Goal: Task Accomplishment & Management: Use online tool/utility

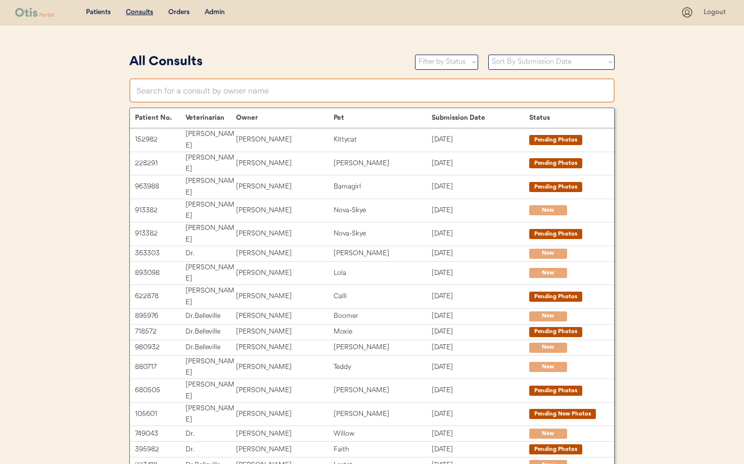
click at [168, 89] on input "text" at bounding box center [371, 90] width 485 height 24
click at [208, 13] on div "Admin" at bounding box center [215, 13] width 20 height 10
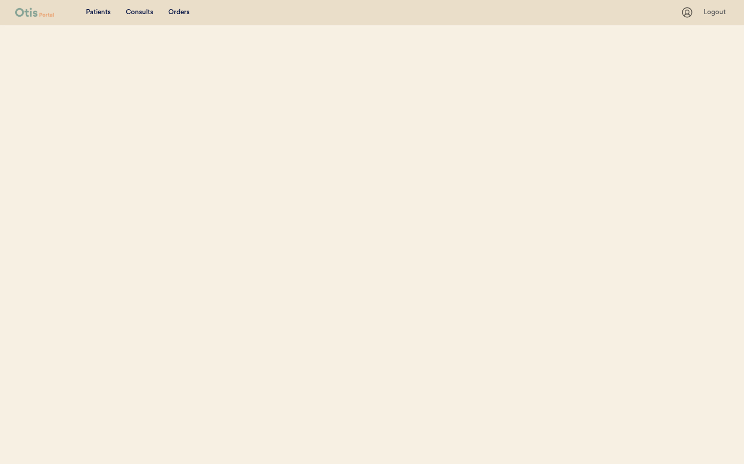
select select ""Name""
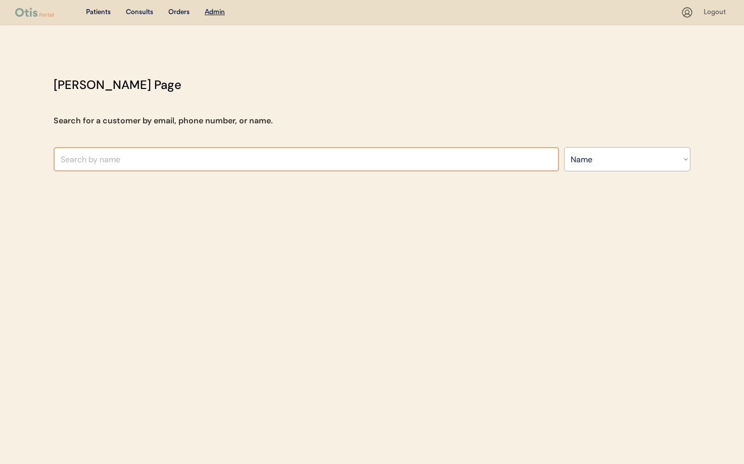
click at [130, 160] on input "text" at bounding box center [306, 159] width 505 height 24
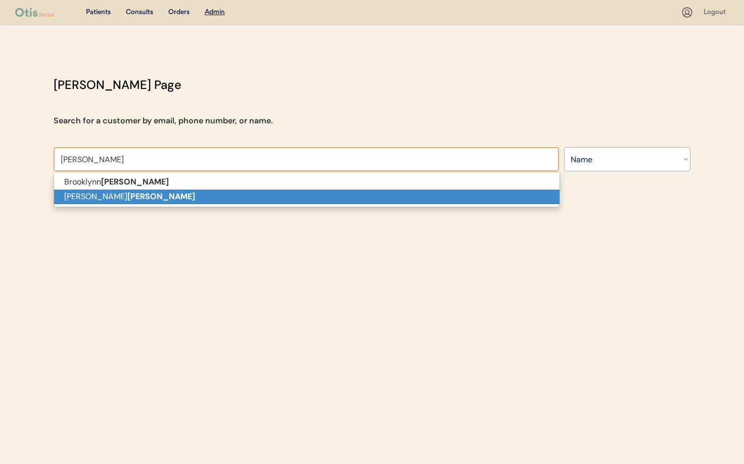
click at [133, 190] on p "Ryan Walters" at bounding box center [306, 197] width 505 height 15
type input "Ryan Walters"
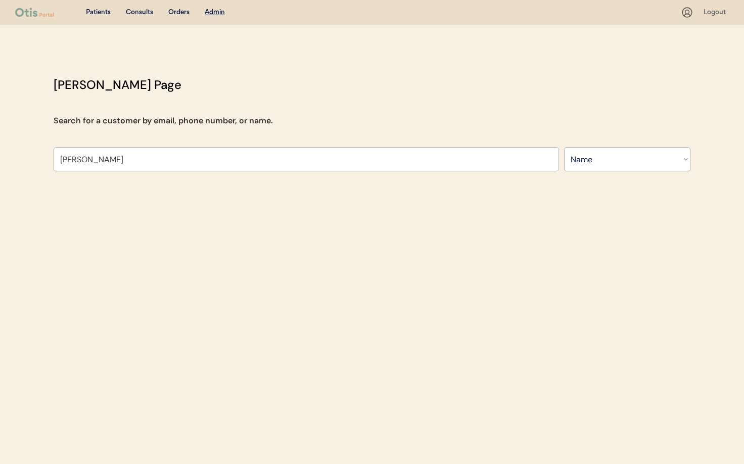
drag, startPoint x: 78, startPoint y: 161, endPoint x: 45, endPoint y: 159, distance: 32.9
click at [45, 159] on div "Otis Admin Page Search for a customer by email, phone number, or name. Ryan Wal…" at bounding box center [371, 126] width 657 height 101
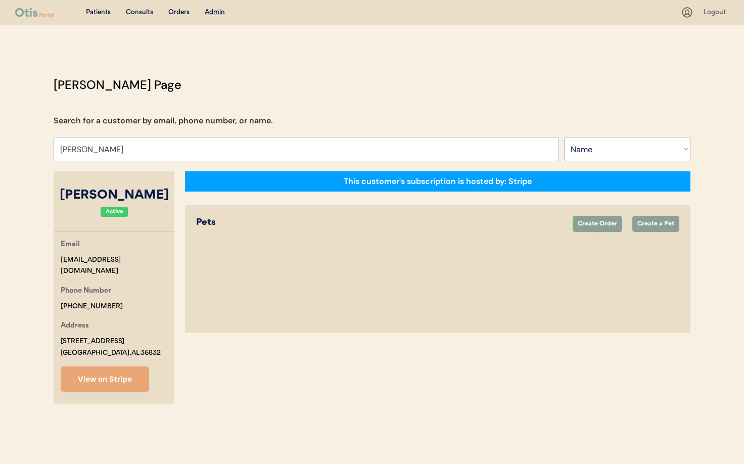
select select "true"
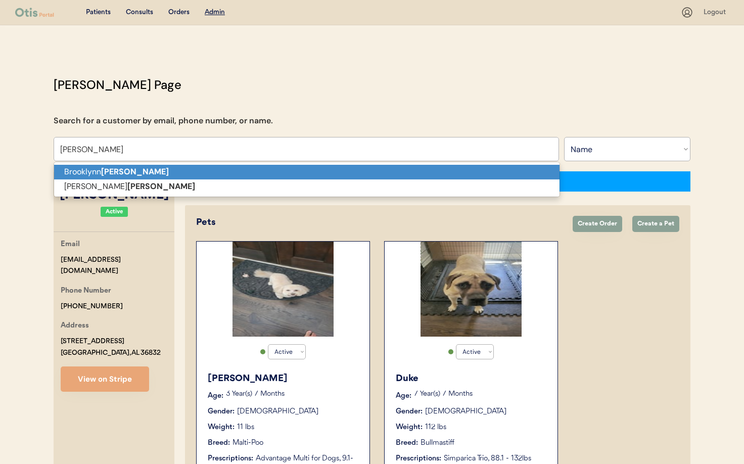
click at [82, 172] on p "Brooklynn Walters" at bounding box center [306, 172] width 505 height 15
type input "Brooklynn Walters"
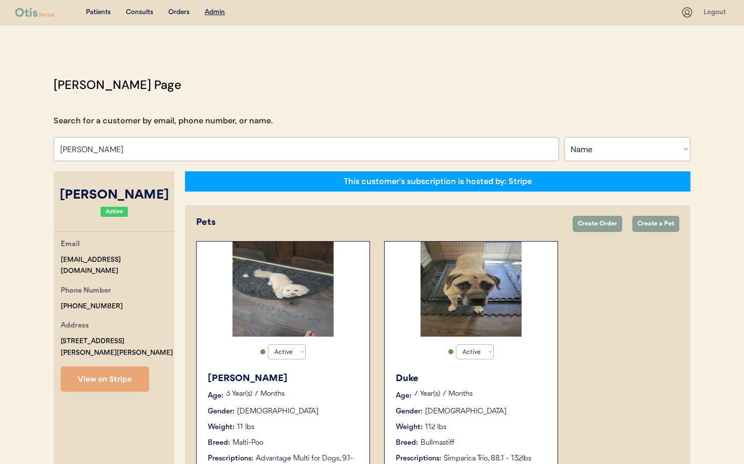
select select "true"
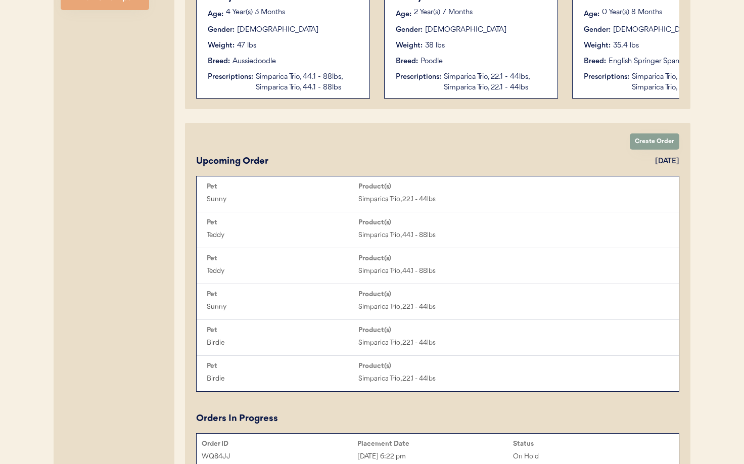
scroll to position [412, 0]
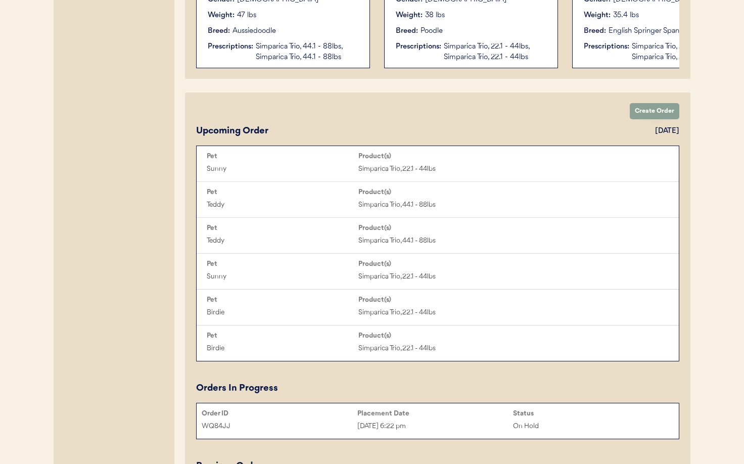
type input "Brooklynn Walters"
click at [661, 55] on div "Simparica Trio, 22.1 - 44lbs, Simparica Trio, 22.1 - 44lbs" at bounding box center [684, 51] width 104 height 21
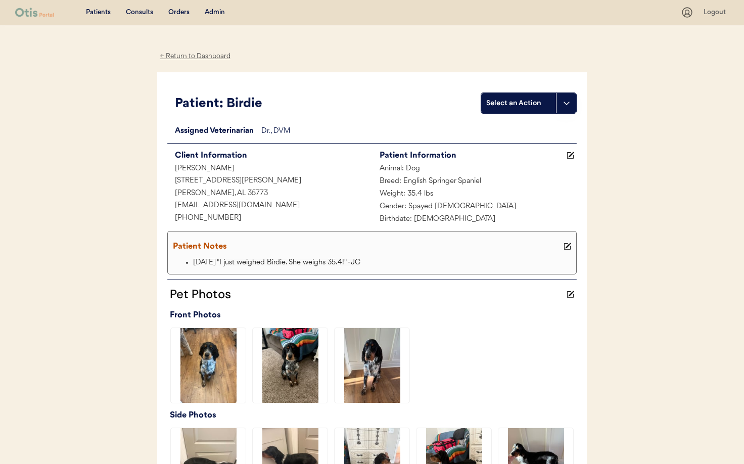
click at [210, 14] on div "Admin" at bounding box center [215, 13] width 20 height 10
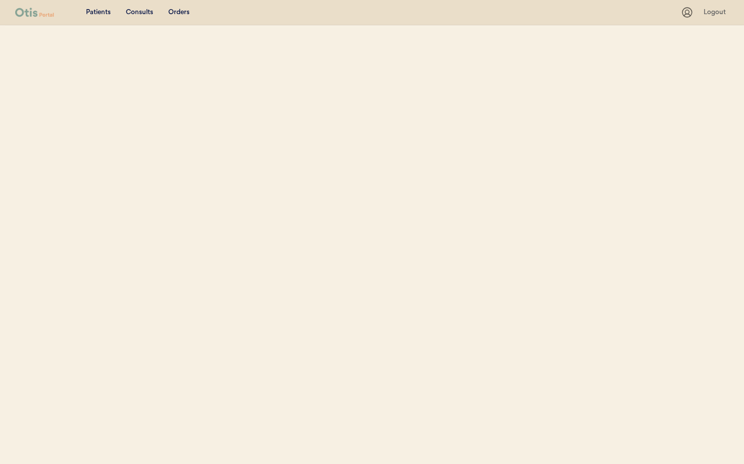
select select ""Name""
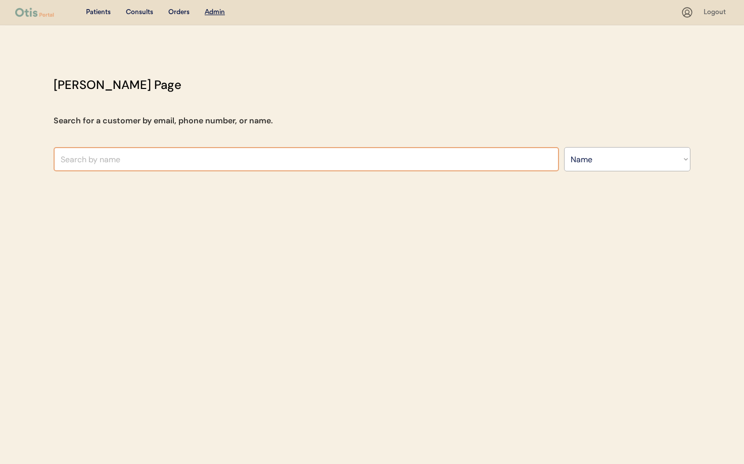
click at [202, 163] on input "text" at bounding box center [306, 159] width 505 height 24
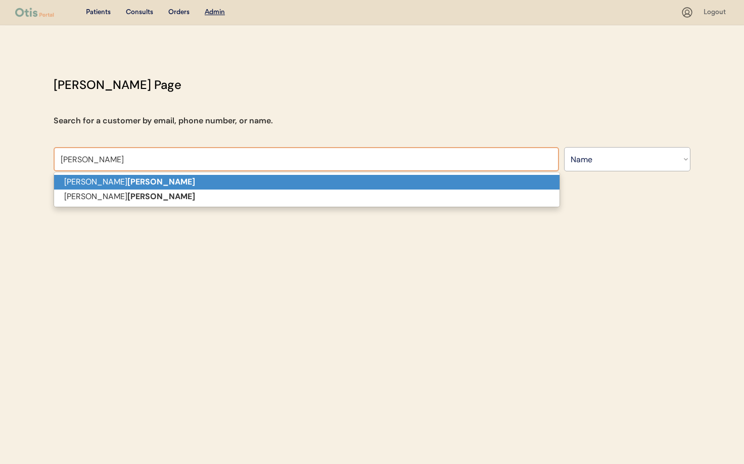
click at [198, 181] on p "Debra Connell" at bounding box center [306, 182] width 505 height 15
type input "Debra Connell"
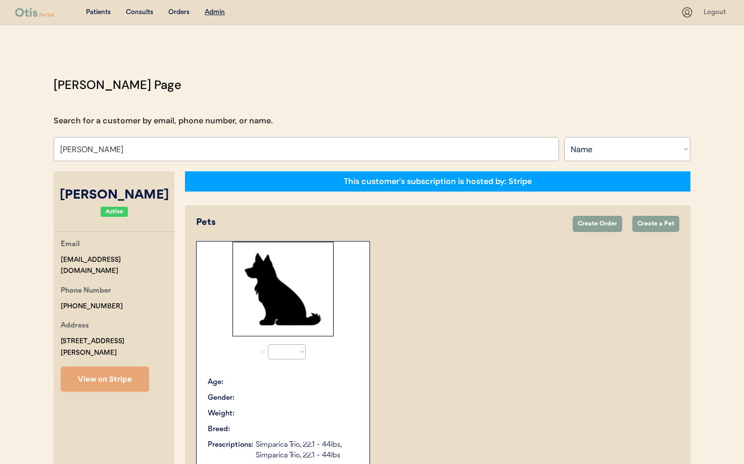
select select "true"
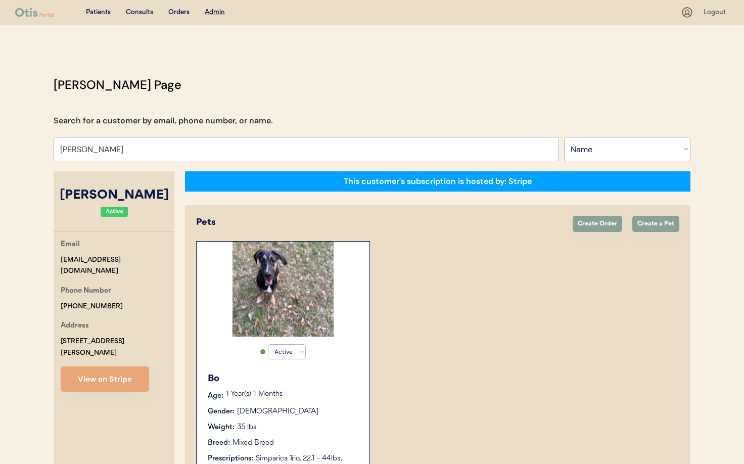
scroll to position [14, 0]
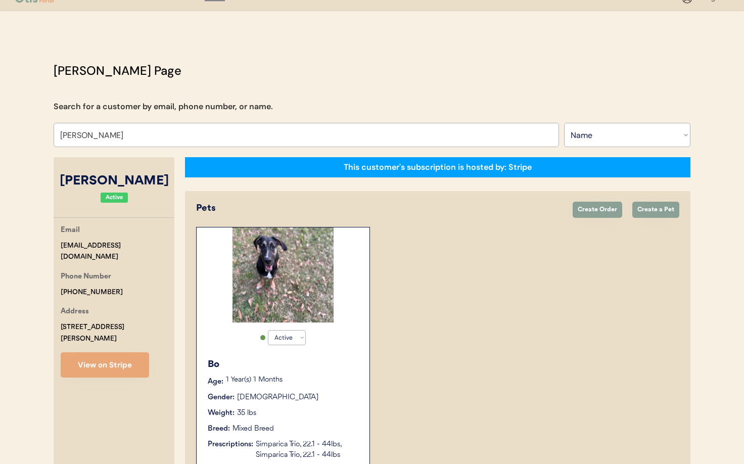
type input "Debra Connell"
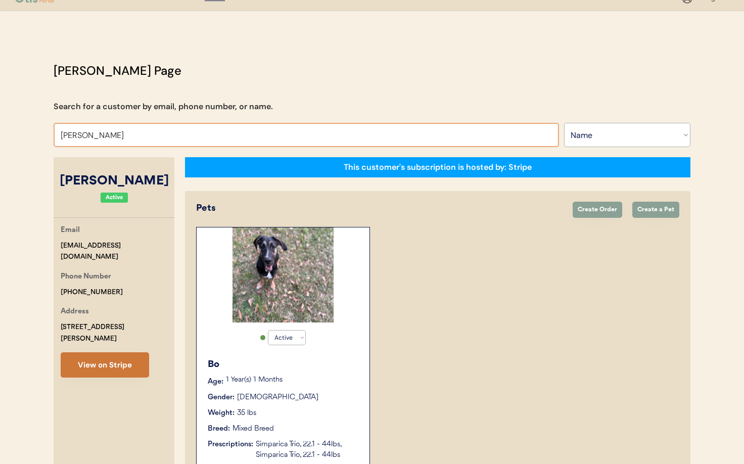
click at [116, 359] on button "View on Stripe" at bounding box center [105, 364] width 88 height 25
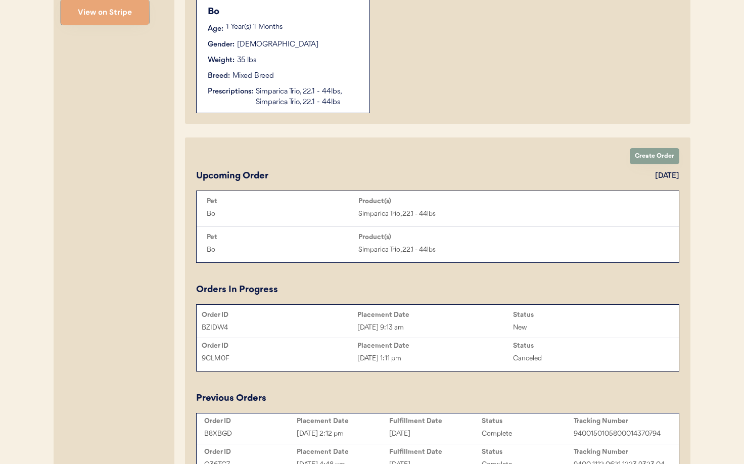
scroll to position [401, 0]
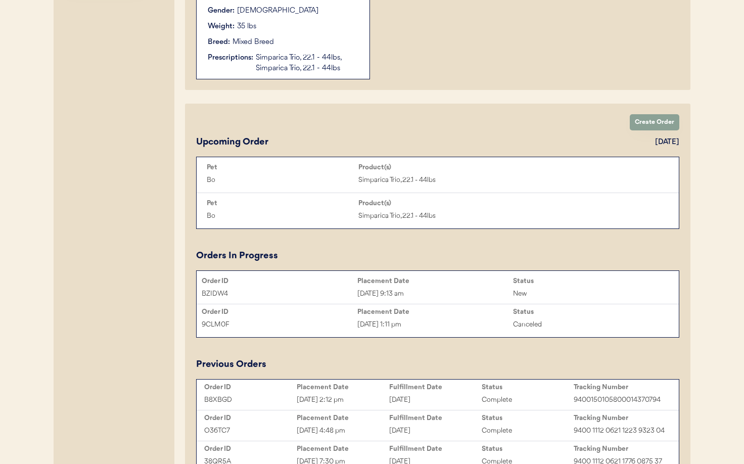
click at [457, 284] on div "Placement Date" at bounding box center [435, 281] width 156 height 8
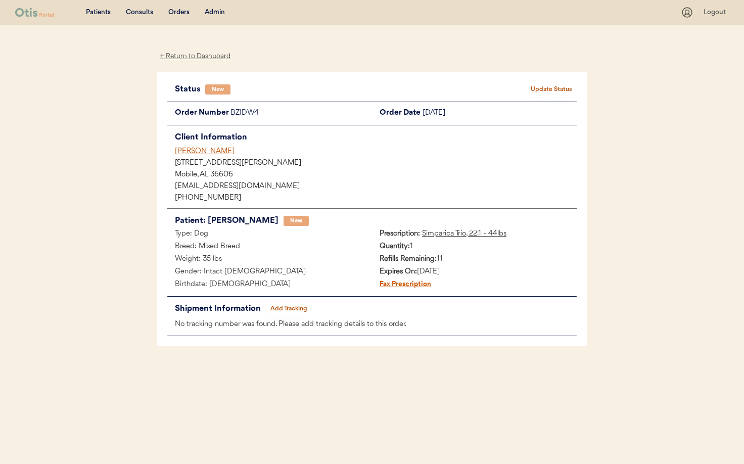
click at [197, 149] on div "Debra Connell" at bounding box center [376, 151] width 402 height 11
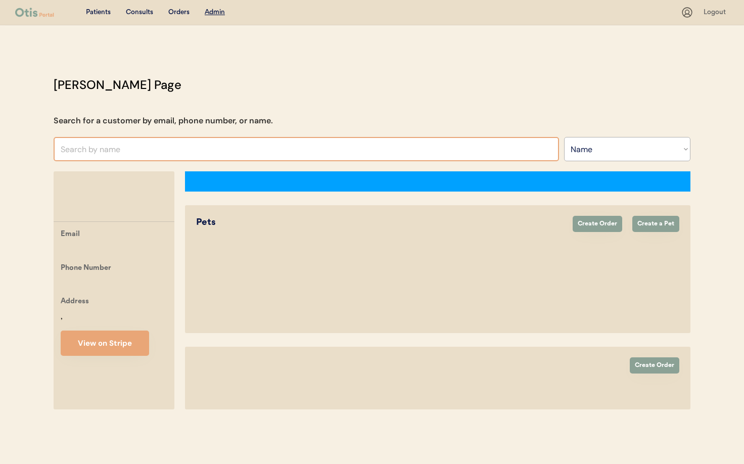
select select ""Name""
select select "true"
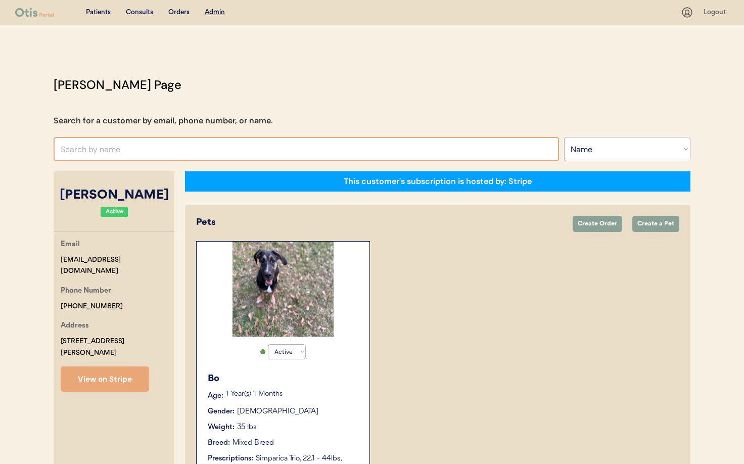
click at [125, 150] on input "text" at bounding box center [306, 149] width 505 height 24
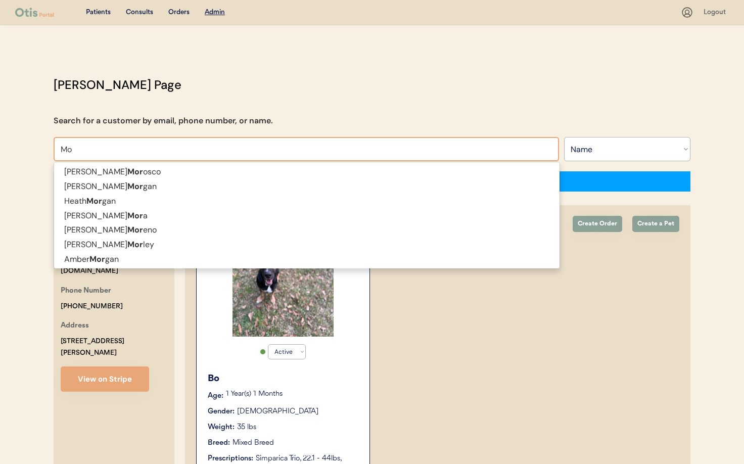
type input "M"
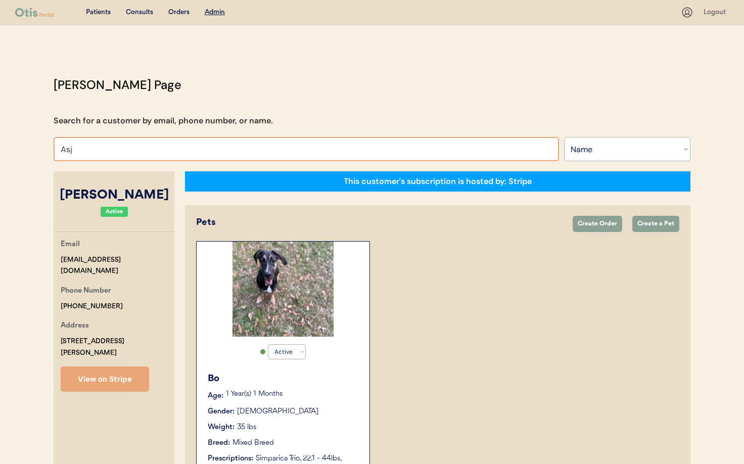
type input "As"
type input "Ashley pollock"
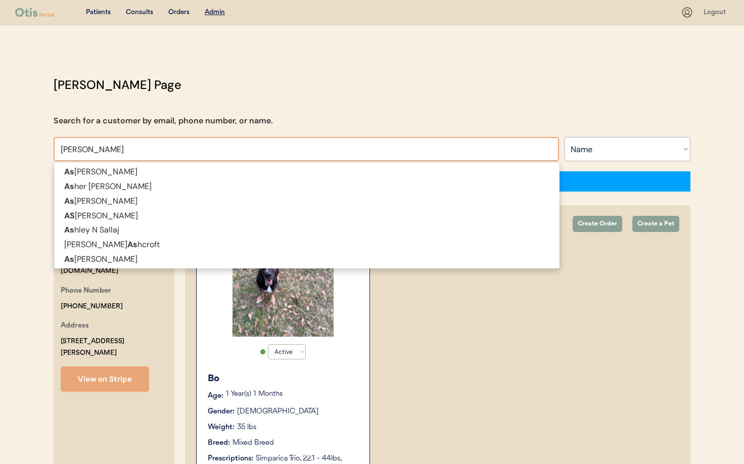
type input "Ashley"
type input "Ashley gom"
type input "Ashley gomez"
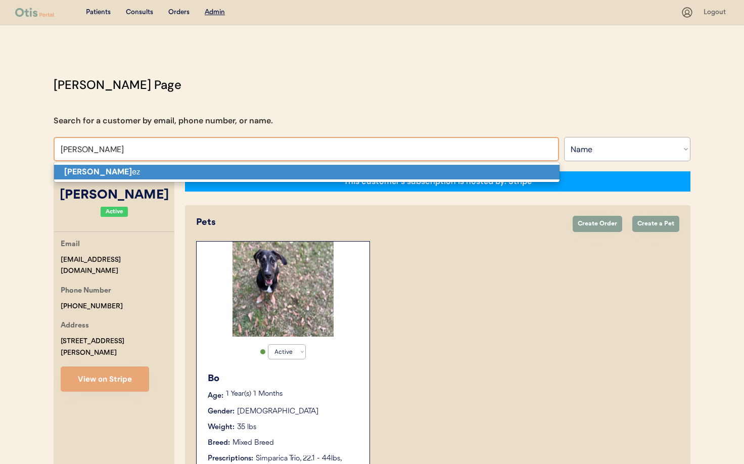
click at [129, 168] on p "Ashley Gom ez" at bounding box center [306, 172] width 505 height 15
type input "Ashley Gomez"
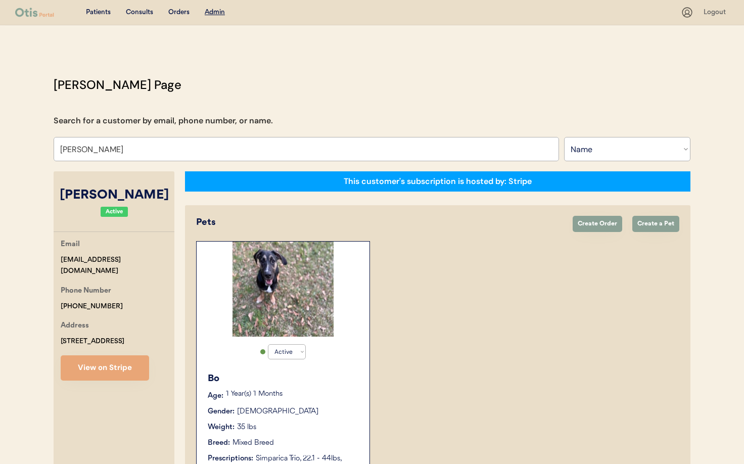
select select "true"
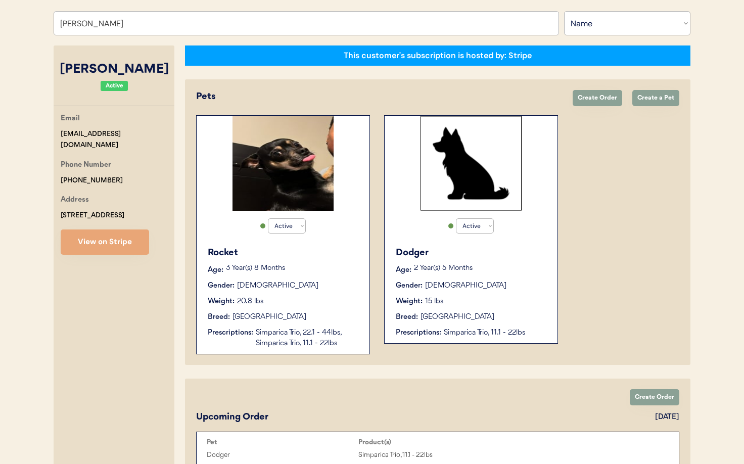
scroll to position [127, 0]
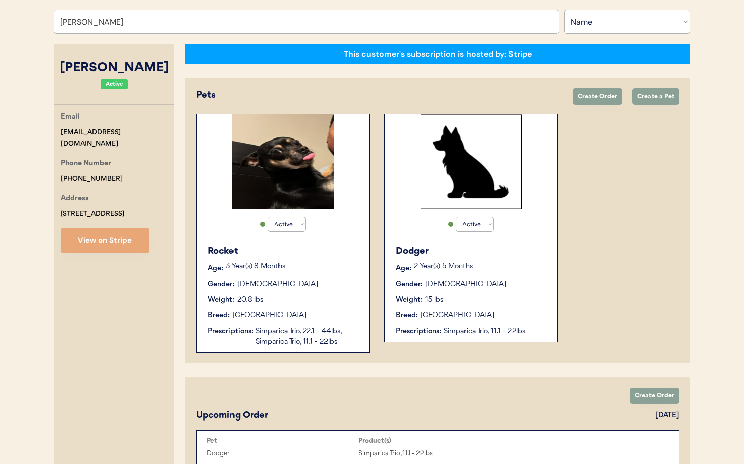
type input "Ashley Gomez"
click at [305, 274] on div "Rocket Age: 3 Year(s) 8 Months Gender: Male Weight: 20.8 lbs Breed: Chihuahua P…" at bounding box center [283, 296] width 163 height 113
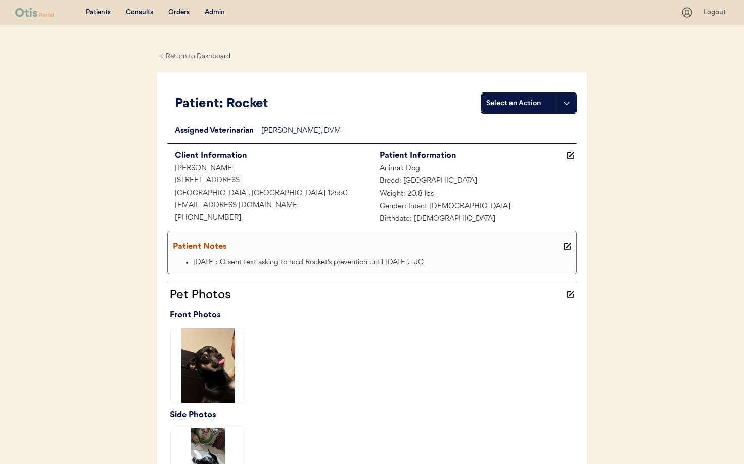
scroll to position [1, 0]
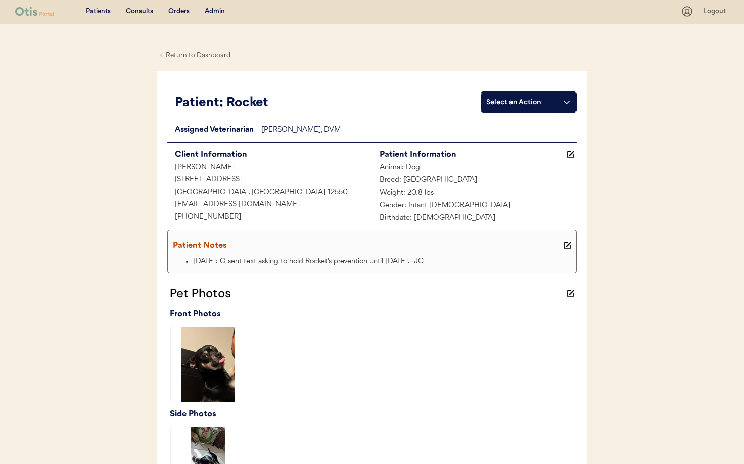
click at [186, 53] on div "← Return to Dashboard" at bounding box center [195, 56] width 76 height 12
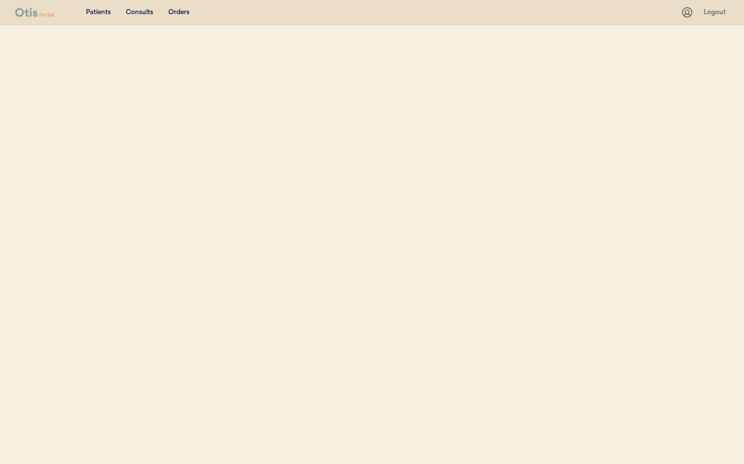
select select ""Name""
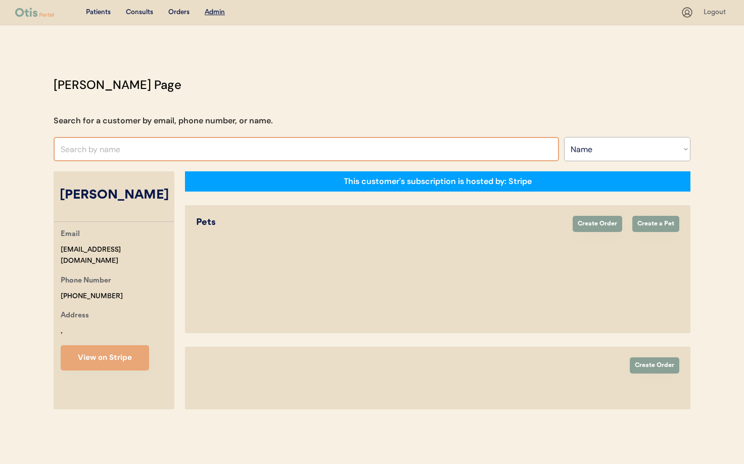
select select "true"
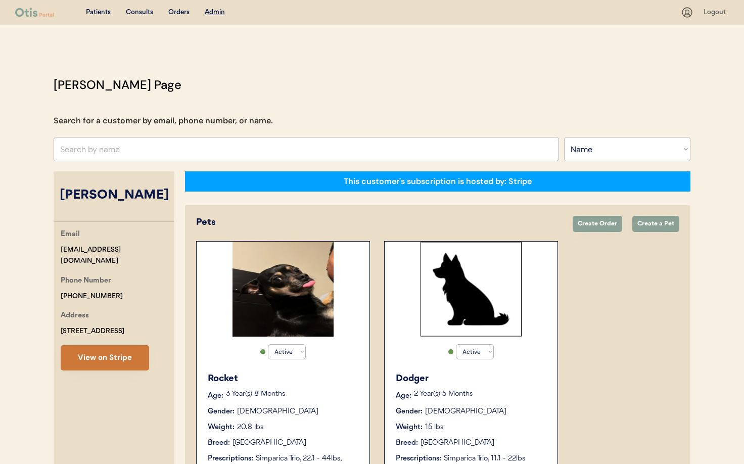
click at [78, 354] on div "Email apmorales10695@gmail.com Phone Number +19174537376 Address 82 Old Little …" at bounding box center [114, 299] width 121 height 142
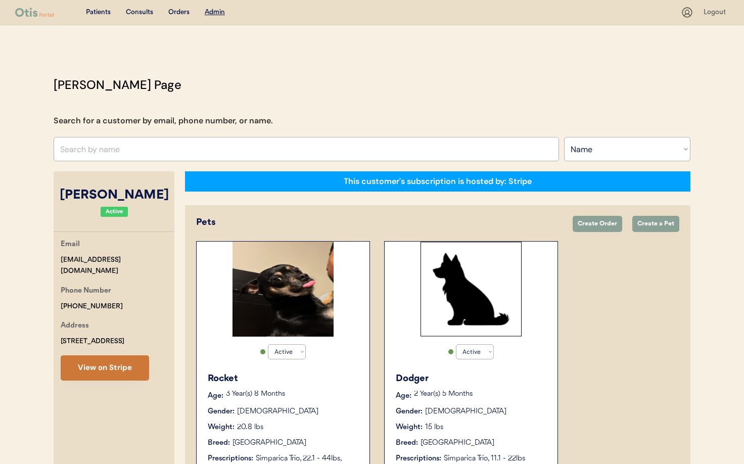
click at [121, 365] on button "View on Stripe" at bounding box center [105, 367] width 88 height 25
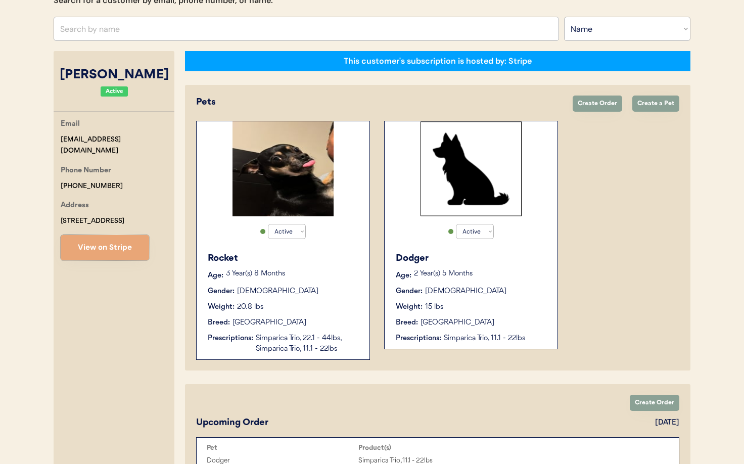
scroll to position [130, 0]
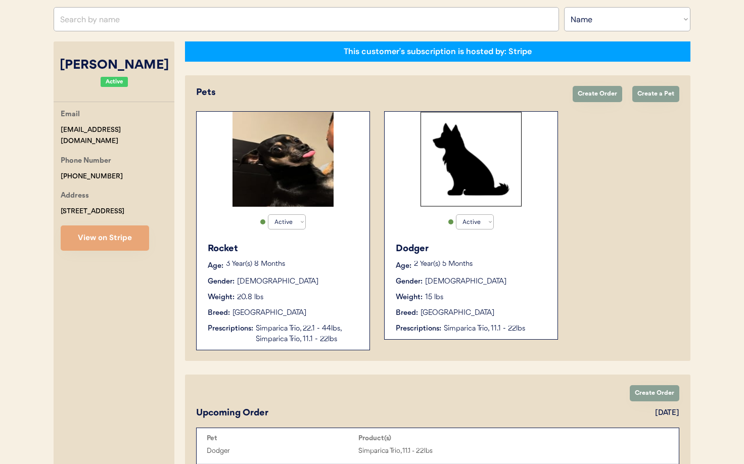
click at [605, 79] on div "Pets Create Order Create a Pet Active Active Inactive Rocket Age: 3 Year(s) 8 M…" at bounding box center [437, 218] width 505 height 286
click at [601, 86] on button "Create Order" at bounding box center [598, 94] width 50 height 16
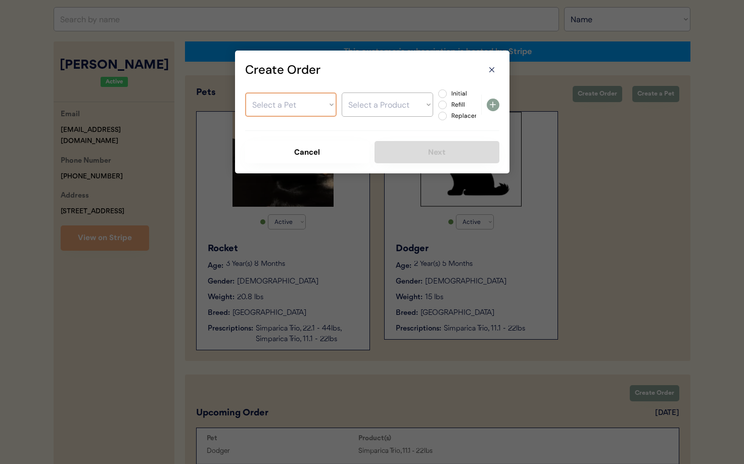
click at [287, 105] on select "Select a Pet Rocket Dodger" at bounding box center [290, 104] width 91 height 24
select select ""1348695171700984260__LOOKUP__1707548571580x807894090969776100""
click at [245, 92] on select "Select a Pet Rocket Dodger" at bounding box center [290, 104] width 91 height 24
click at [369, 103] on select "Select a Product" at bounding box center [387, 104] width 91 height 24
click at [491, 69] on use at bounding box center [491, 70] width 5 height 5
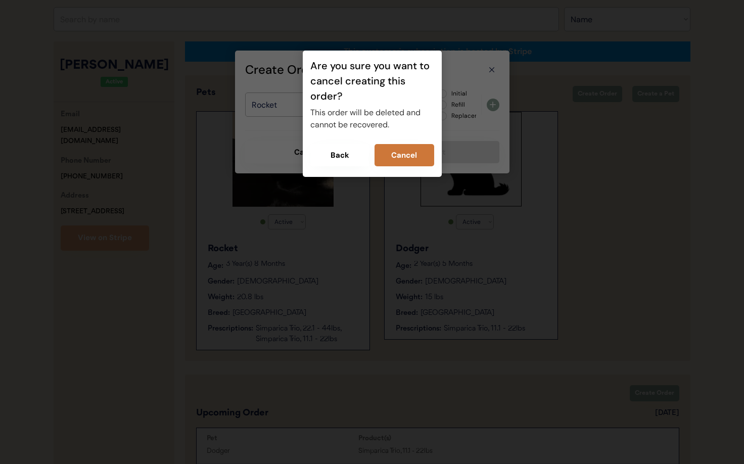
click at [396, 163] on button "Cancel" at bounding box center [405, 155] width 60 height 22
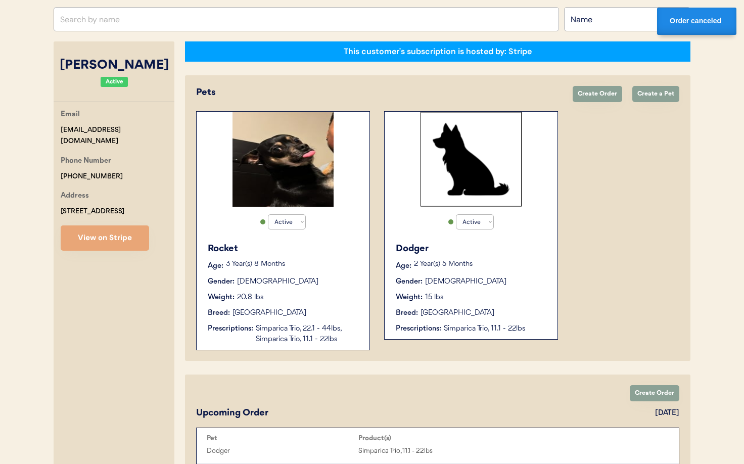
click at [335, 261] on p "3 Year(s) 8 Months" at bounding box center [292, 264] width 133 height 7
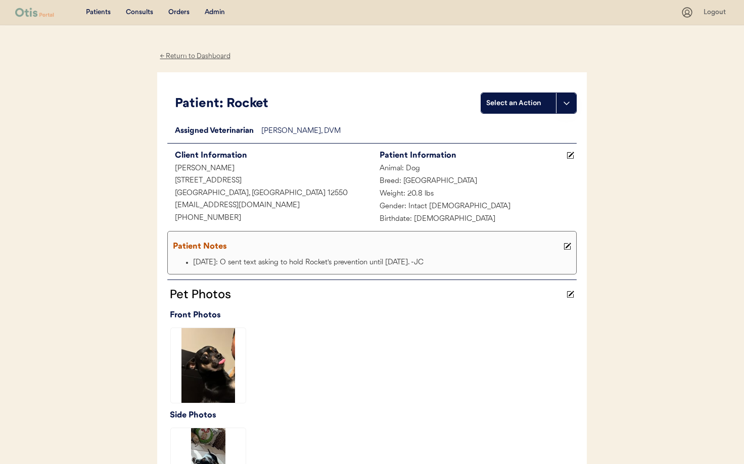
click at [563, 104] on icon at bounding box center [567, 103] width 8 height 8
click at [516, 121] on div "Create a consult" at bounding box center [532, 124] width 100 height 21
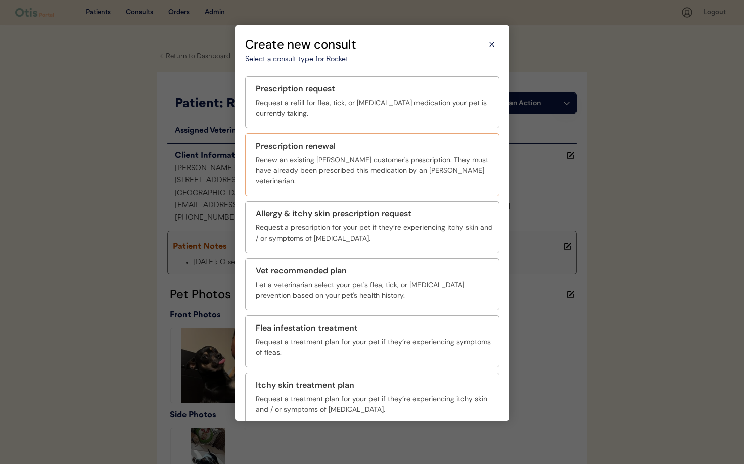
click at [316, 164] on div "Renew an existing [PERSON_NAME] customer's prescription. They must have already…" at bounding box center [374, 171] width 237 height 32
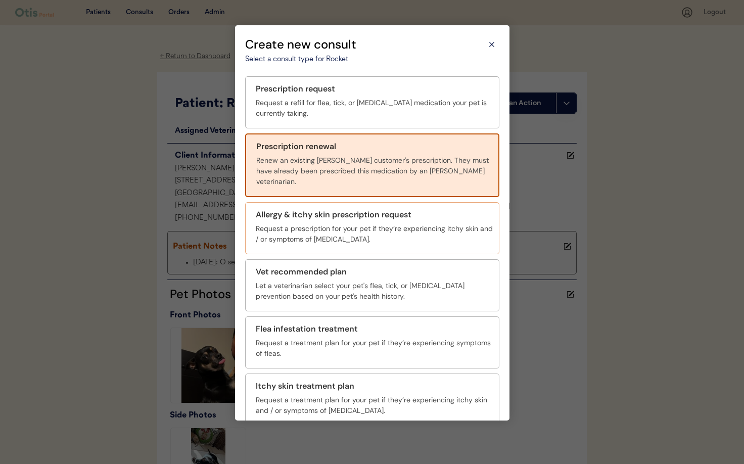
scroll to position [37, 0]
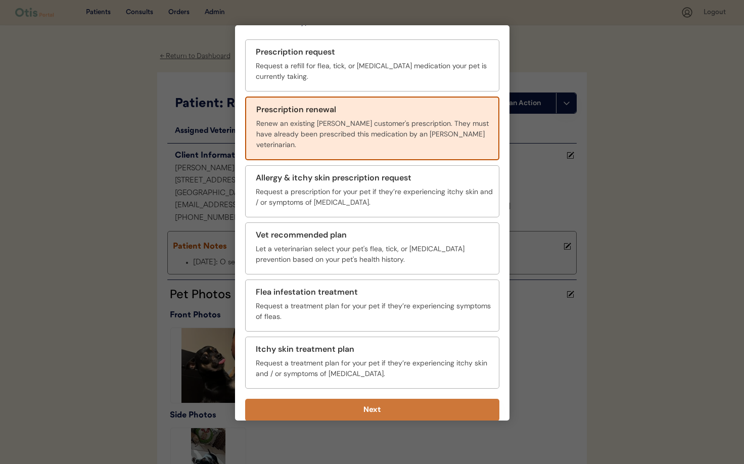
click at [398, 401] on button "Next" at bounding box center [372, 410] width 254 height 22
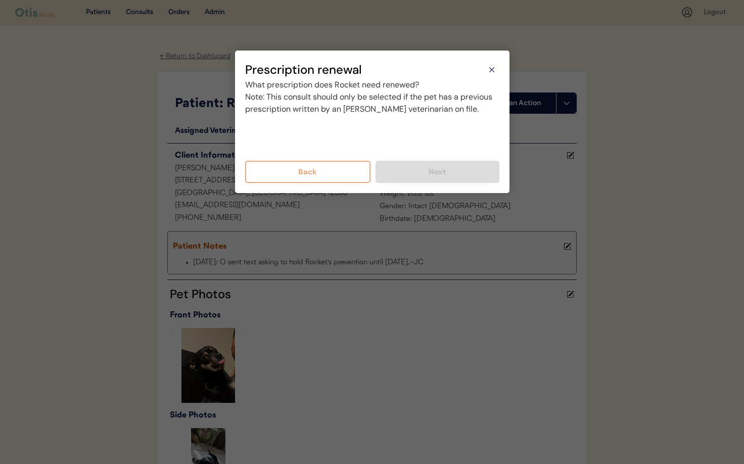
scroll to position [0, 0]
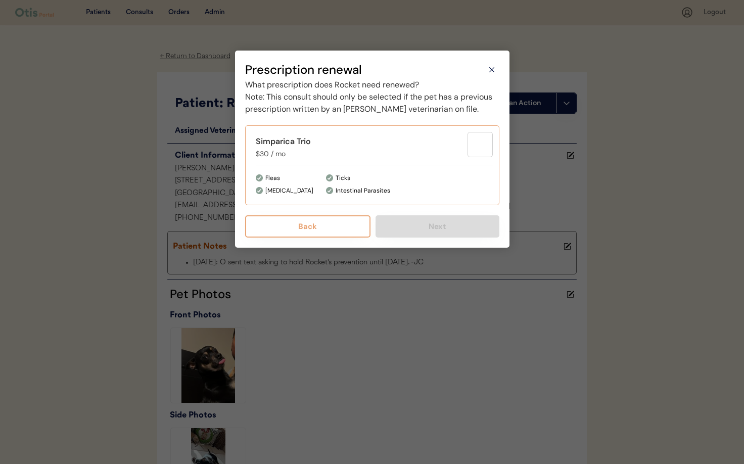
click at [296, 159] on div "Simparica Trio $30 / mo" at bounding box center [362, 147] width 212 height 24
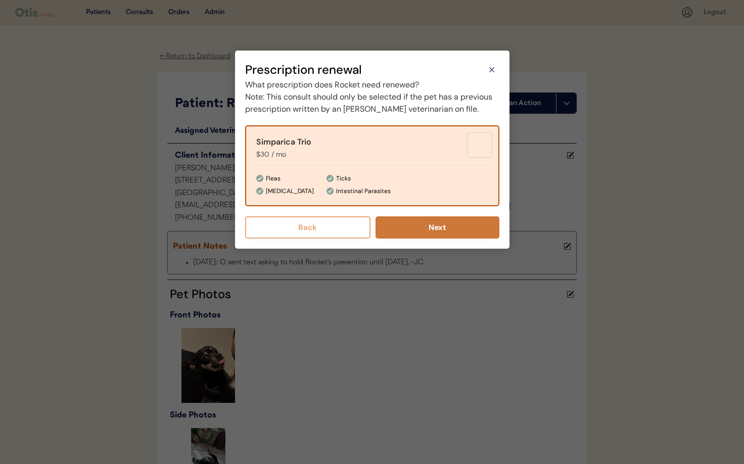
click at [420, 239] on button "Next" at bounding box center [438, 227] width 124 height 22
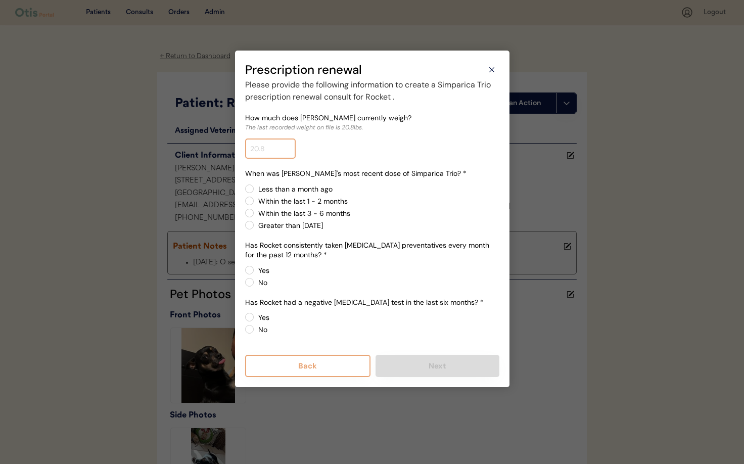
click at [276, 152] on input "input" at bounding box center [270, 148] width 51 height 20
type input "21.0"
click at [255, 200] on label "Within the last 1 - 2 months" at bounding box center [377, 201] width 244 height 7
click at [244, 192] on input "Within the last 1 - 2 months" at bounding box center [241, 188] width 7 height 7
radio input "true"
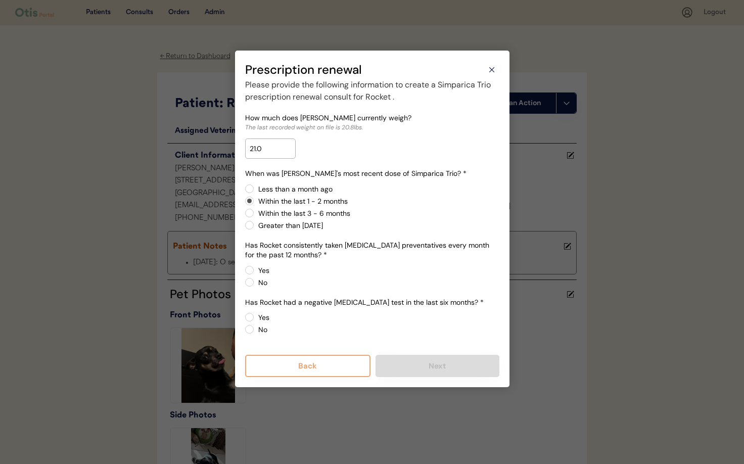
click at [255, 270] on label "Yes" at bounding box center [377, 270] width 244 height 7
click at [244, 270] on input "Yes" at bounding box center [241, 270] width 7 height 7
radio input "true"
click at [255, 318] on label "Yes" at bounding box center [377, 317] width 244 height 7
click at [244, 318] on input "Yes" at bounding box center [241, 317] width 7 height 7
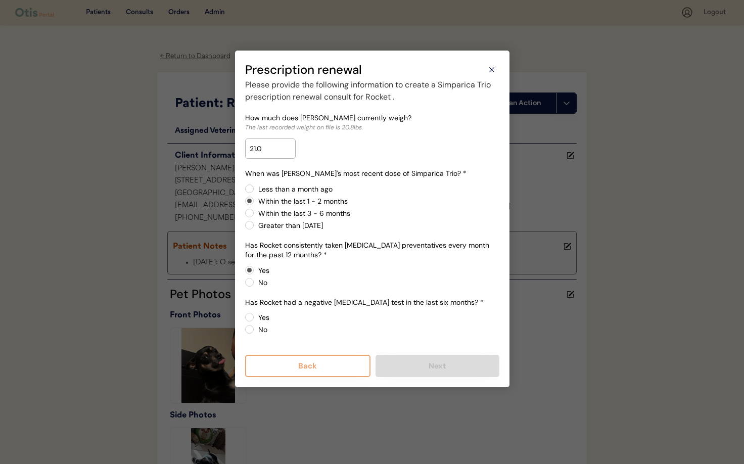
radio input "true"
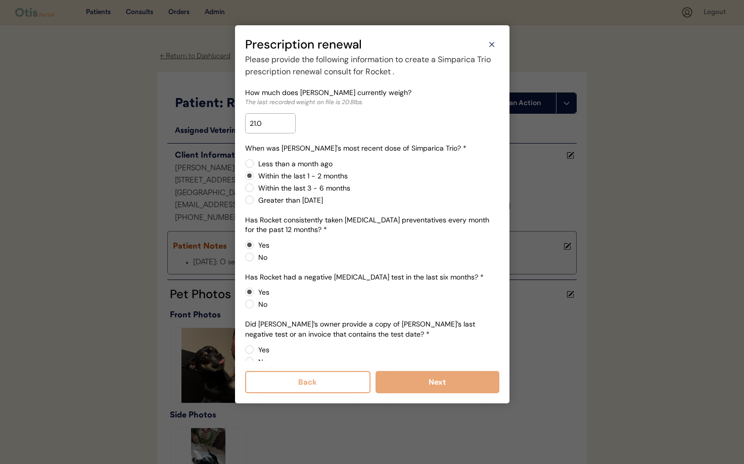
scroll to position [16, 0]
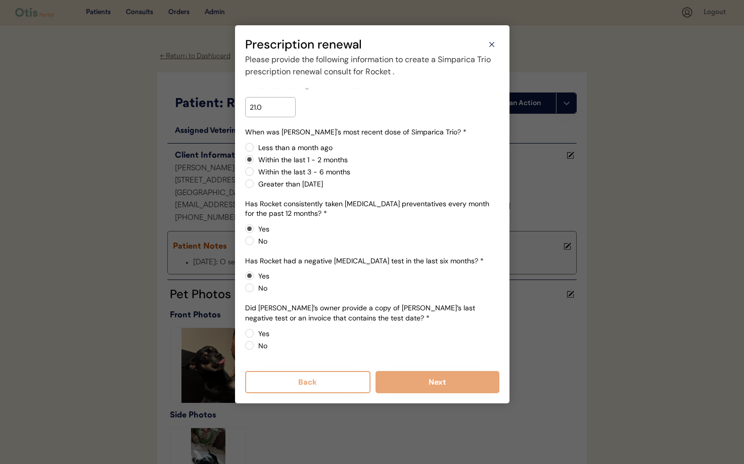
drag, startPoint x: 248, startPoint y: 345, endPoint x: 253, endPoint y: 347, distance: 5.4
click at [255, 344] on label "No" at bounding box center [377, 345] width 244 height 7
click at [244, 337] on input "No" at bounding box center [241, 333] width 7 height 7
radio input "true"
click at [450, 390] on button "Next" at bounding box center [438, 382] width 124 height 22
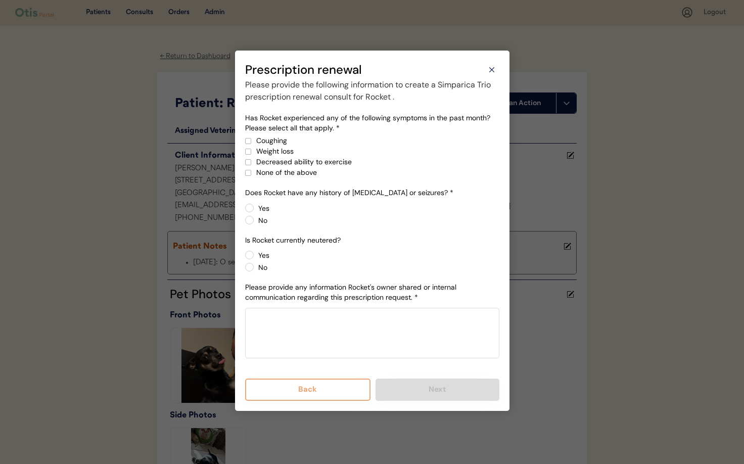
click at [249, 174] on div at bounding box center [248, 172] width 5 height 5
click at [255, 220] on label "No" at bounding box center [377, 220] width 244 height 7
click at [244, 211] on input "No" at bounding box center [241, 208] width 7 height 7
radio input "true"
click at [255, 268] on label "No" at bounding box center [377, 267] width 244 height 7
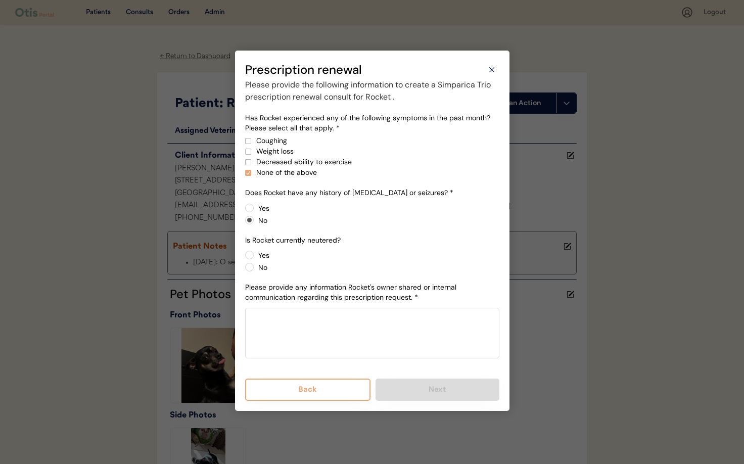
click at [244, 258] on input "No" at bounding box center [241, 255] width 7 height 7
radio input "true"
click at [385, 328] on textarea at bounding box center [372, 333] width 254 height 51
paste textarea "Rocket isn't due to see the vet until October. Weighs the same not having any i…"
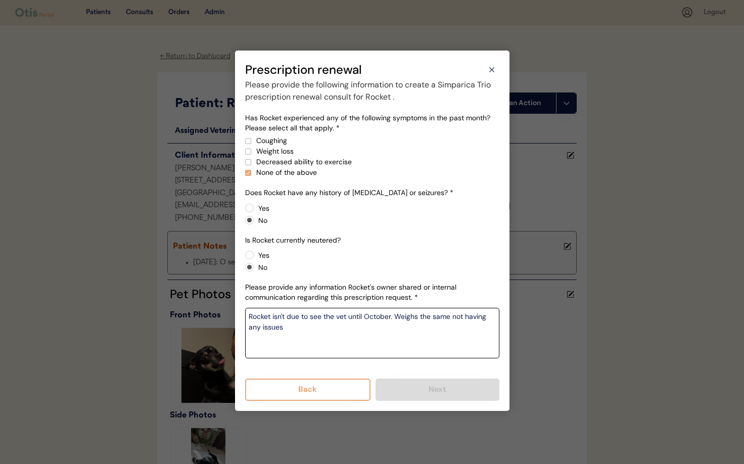
type textarea "Rocket isn't due to see the vet until October. Weighs the same not having any i…"
click at [381, 370] on div "Please provide the following information to create a Simparica Trio prescriptio…" at bounding box center [372, 240] width 254 height 322
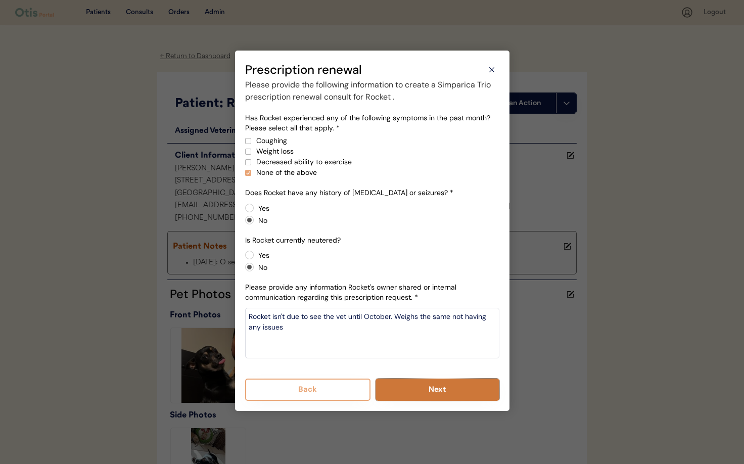
click at [415, 395] on button "Next" at bounding box center [438, 390] width 124 height 22
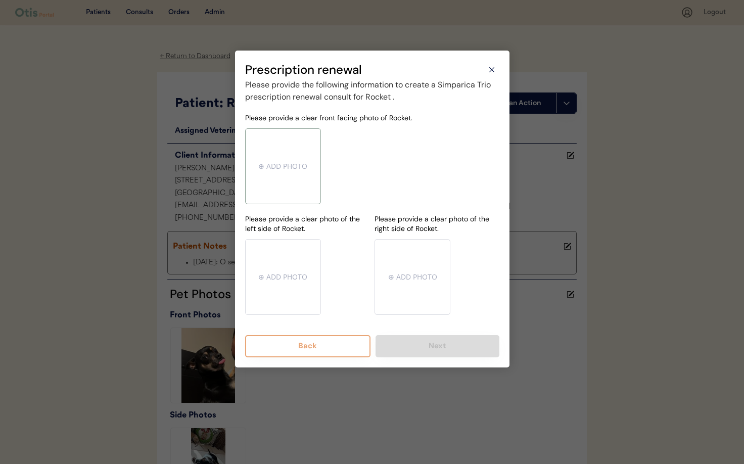
click at [296, 170] on input "file" at bounding box center [283, 166] width 75 height 75
type input "C:\fakepath\mms-MM8bd4a979db615e596e24b6e9b24f629d-0dc45b57-5e62-4fc9-a31e-fd22…"
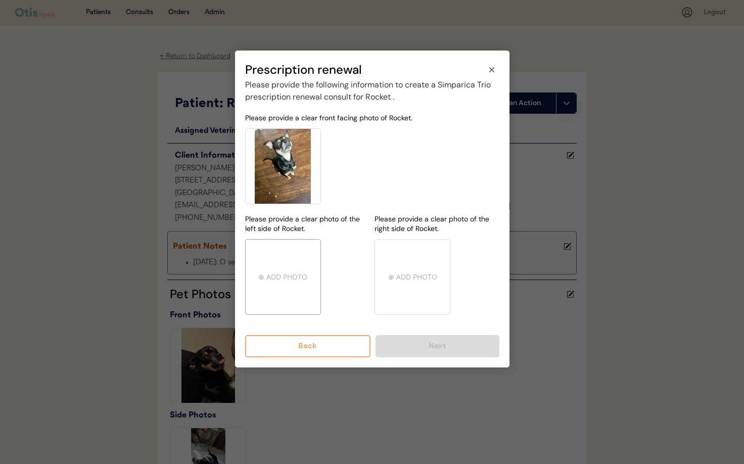
click at [277, 278] on input "file" at bounding box center [283, 277] width 75 height 75
type input "C:\fakepath\mms-MM8bd4a979db615e596e24b6e9b24f629d-5de8b218-2185-4dc8-b55c-65c9…"
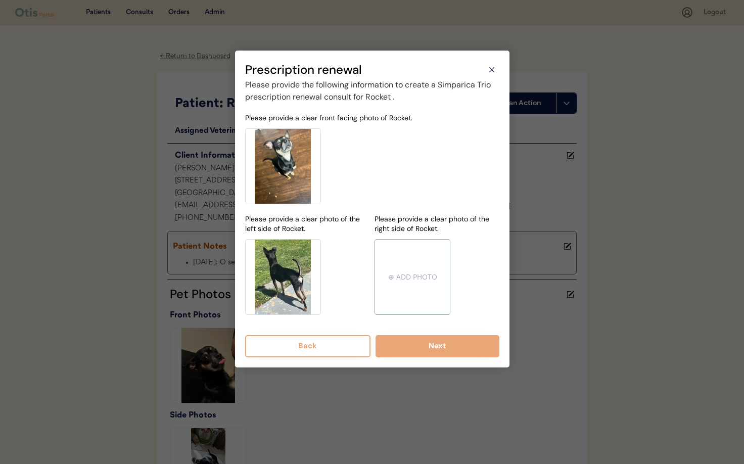
click at [409, 279] on input "file" at bounding box center [412, 277] width 75 height 75
type input "C:\fakepath\mms-MM8bd4a979db615e596e24b6e9b24f629d-ab195d06-2929-44ab-84a5-da43…"
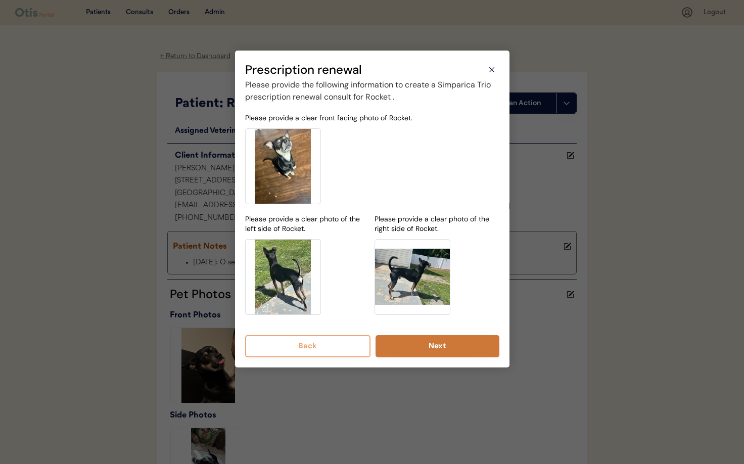
click at [433, 348] on button "Next" at bounding box center [438, 346] width 124 height 22
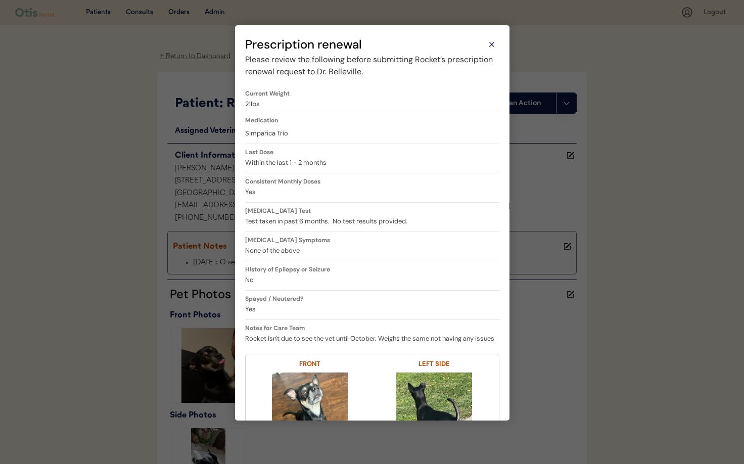
scroll to position [235, 0]
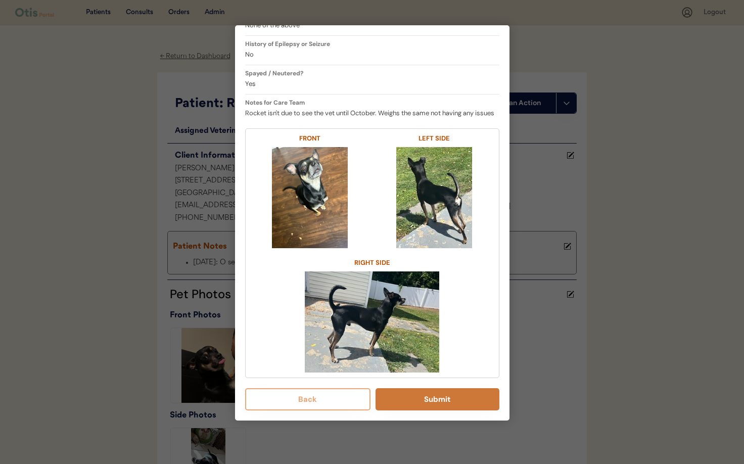
click at [413, 398] on button "Submit" at bounding box center [438, 399] width 124 height 22
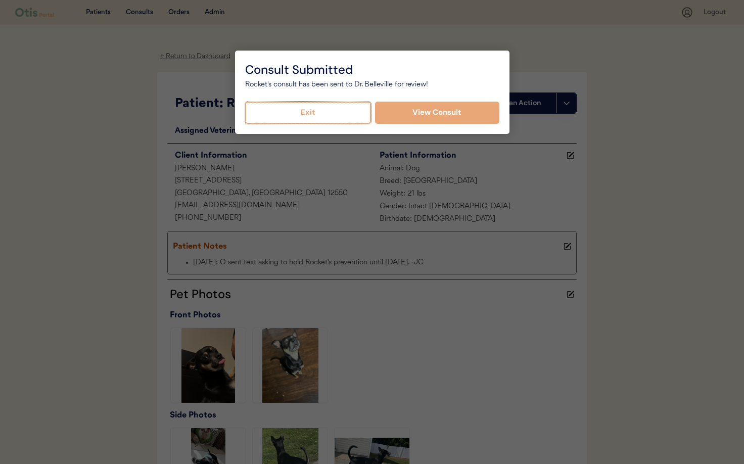
click at [318, 111] on button "Exit" at bounding box center [308, 113] width 126 height 22
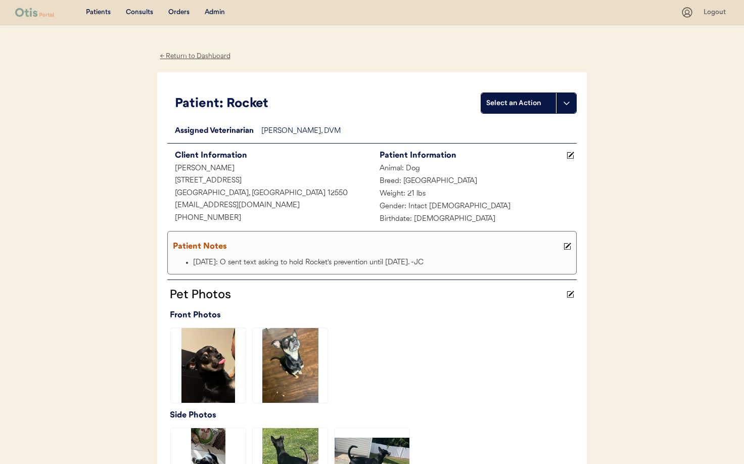
click at [176, 56] on div "← Return to Dashboard" at bounding box center [195, 57] width 76 height 12
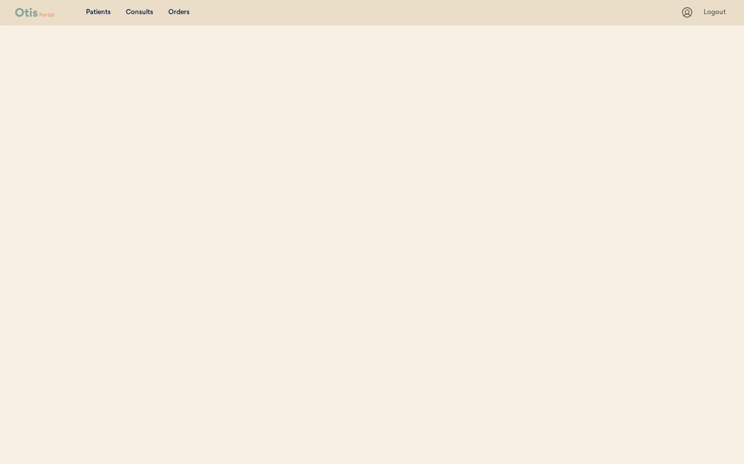
select select ""Name""
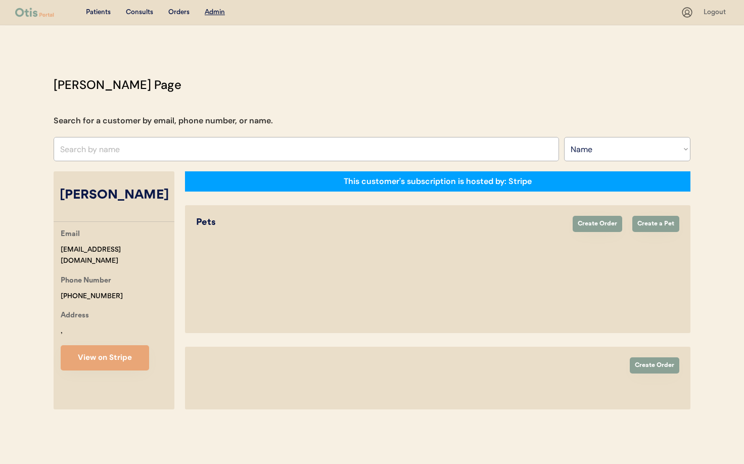
select select "true"
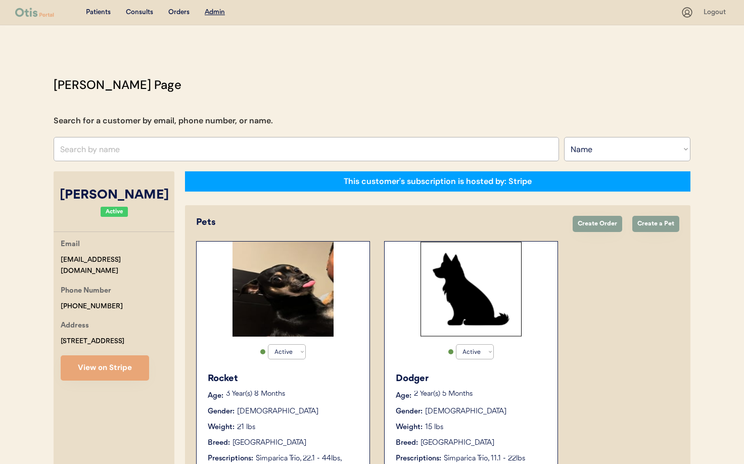
click at [508, 376] on div "Dodger" at bounding box center [472, 379] width 152 height 14
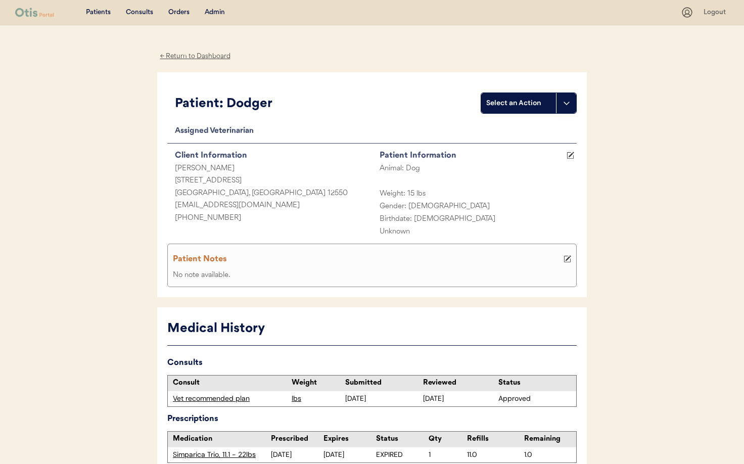
click at [570, 106] on icon at bounding box center [567, 103] width 8 height 8
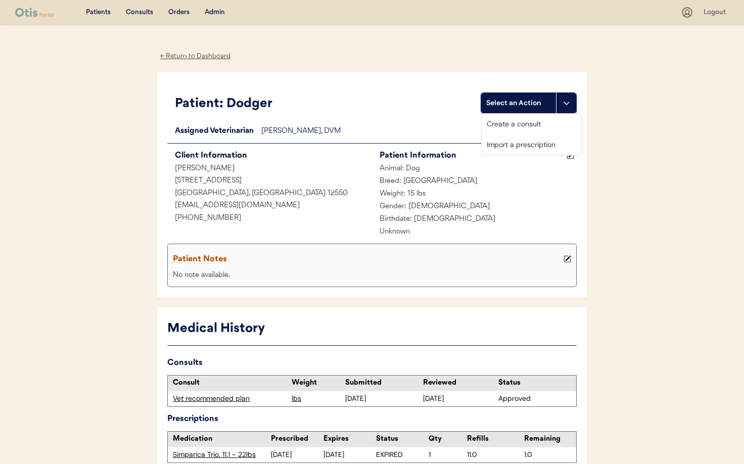
click at [537, 125] on div "Create a consult" at bounding box center [532, 124] width 100 height 21
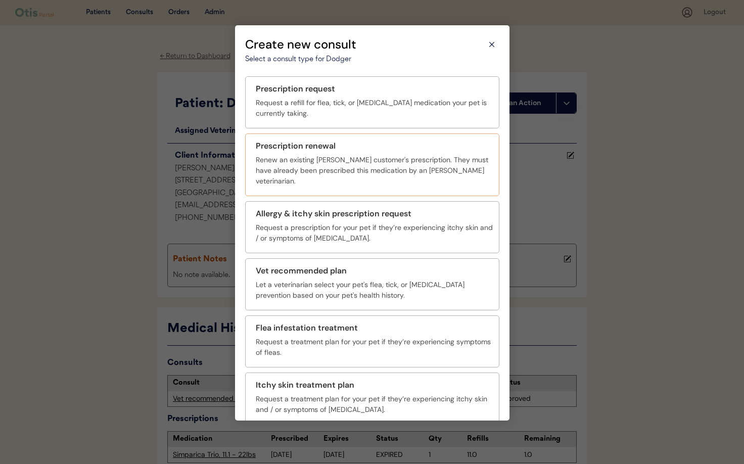
click at [299, 156] on div "Renew an existing [PERSON_NAME] customer's prescription. They must have already…" at bounding box center [374, 171] width 237 height 32
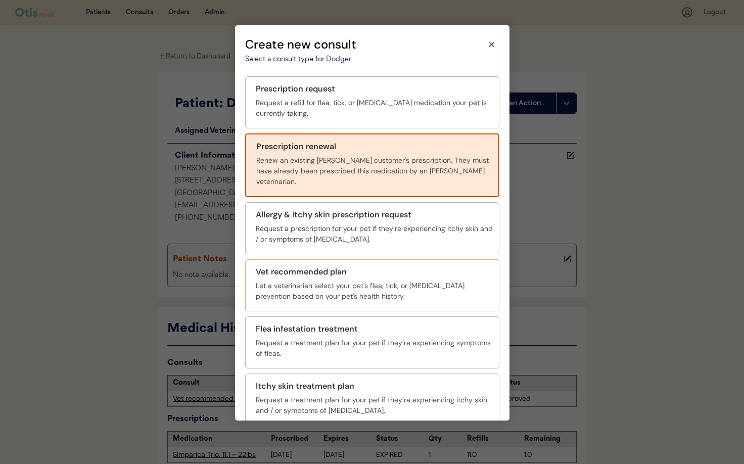
scroll to position [37, 0]
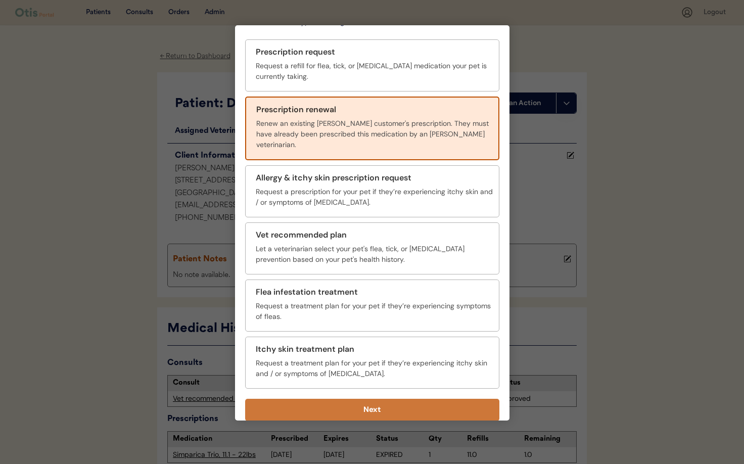
click at [434, 408] on button "Next" at bounding box center [372, 410] width 254 height 22
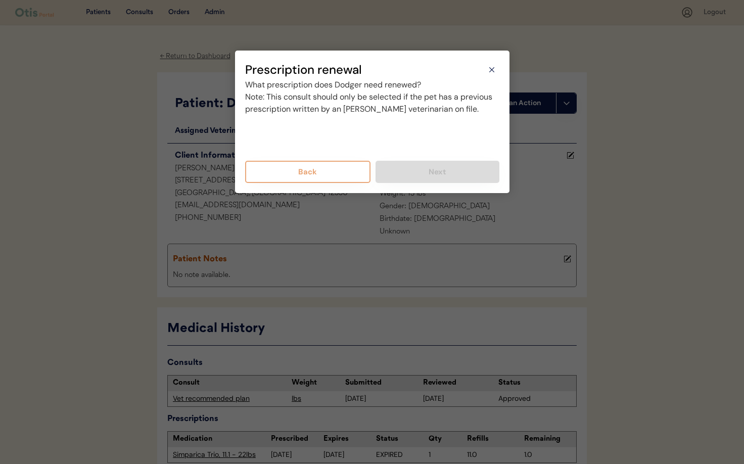
scroll to position [0, 0]
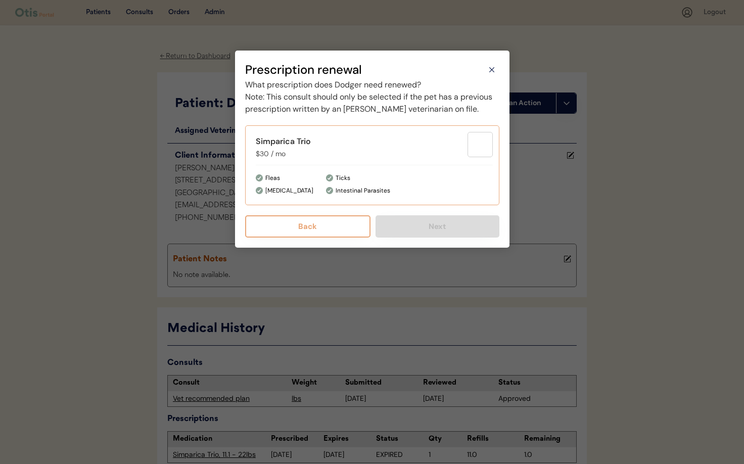
drag, startPoint x: 305, startPoint y: 176, endPoint x: 325, endPoint y: 188, distance: 23.1
click at [306, 176] on div "Simparica Trio $30 / mo Fleas [MEDICAL_DATA] Ticks Intestinal Parasites" at bounding box center [372, 165] width 254 height 80
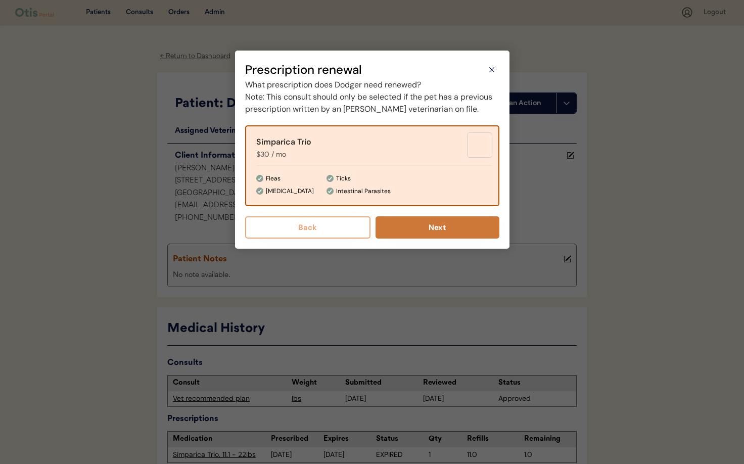
click at [417, 238] on button "Next" at bounding box center [438, 227] width 124 height 22
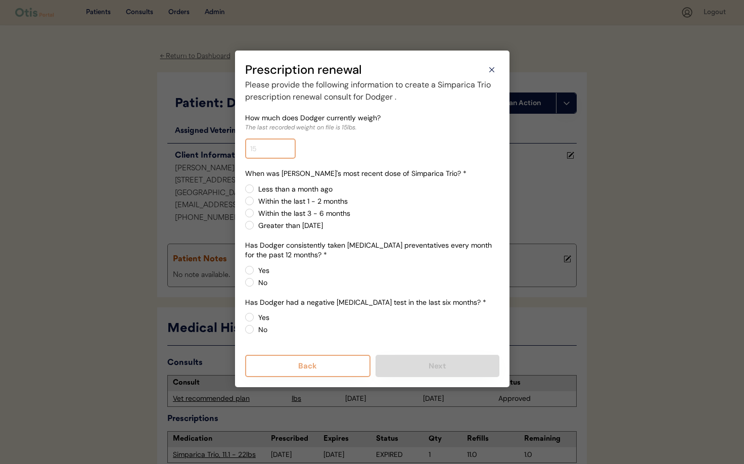
click at [267, 156] on input "input" at bounding box center [270, 148] width 51 height 20
type input "17.0"
click at [255, 201] on label "Within the last 1 - 2 months" at bounding box center [377, 201] width 244 height 7
click at [244, 192] on input "Within the last 1 - 2 months" at bounding box center [241, 188] width 7 height 7
radio input "true"
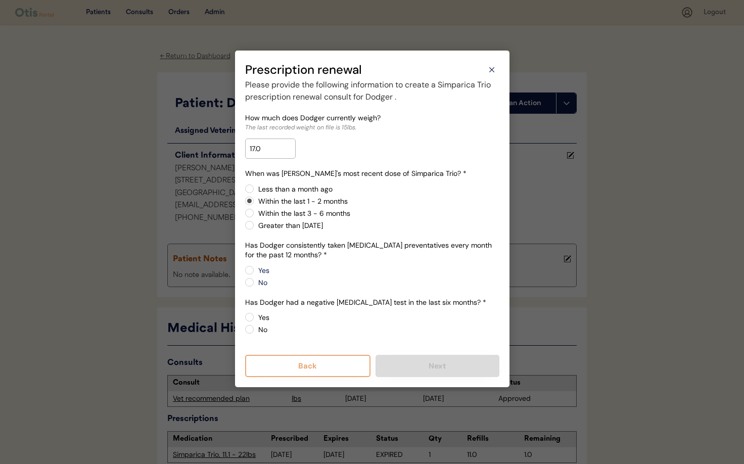
drag, startPoint x: 251, startPoint y: 270, endPoint x: 255, endPoint y: 308, distance: 38.6
click at [255, 270] on label "Yes" at bounding box center [377, 270] width 244 height 7
click at [244, 270] on input "Yes" at bounding box center [241, 270] width 7 height 7
radio input "true"
click at [255, 315] on label "Yes" at bounding box center [377, 317] width 244 height 7
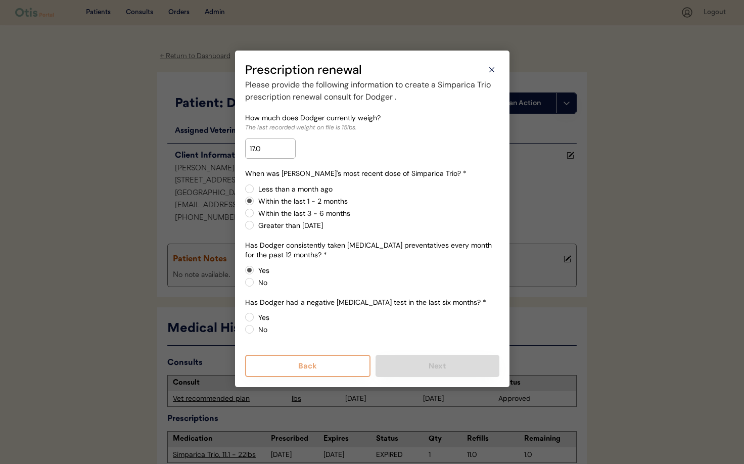
click at [244, 315] on input "Yes" at bounding box center [241, 317] width 7 height 7
radio input "true"
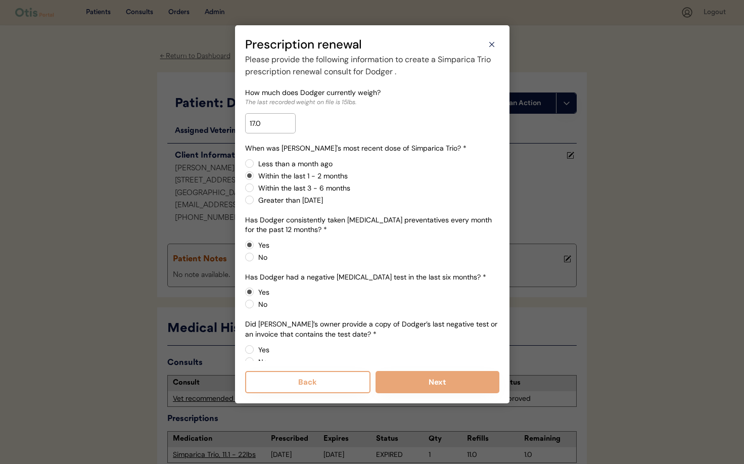
scroll to position [16, 0]
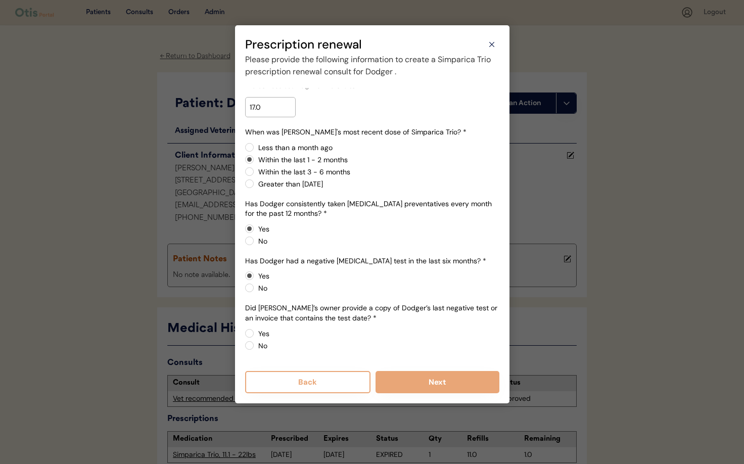
click at [255, 347] on label "No" at bounding box center [377, 345] width 244 height 7
click at [244, 337] on input "No" at bounding box center [241, 333] width 7 height 7
radio input "true"
click at [420, 385] on button "Next" at bounding box center [438, 382] width 124 height 22
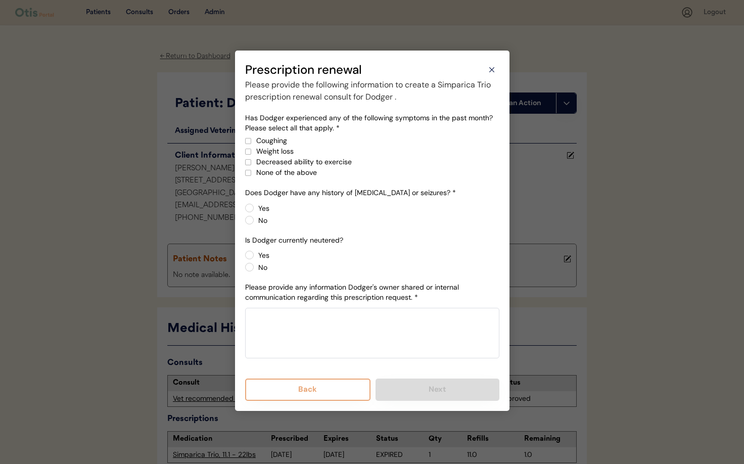
click at [249, 171] on div at bounding box center [248, 172] width 5 height 5
click at [255, 220] on label "No" at bounding box center [377, 220] width 244 height 7
click at [244, 211] on input "No" at bounding box center [241, 208] width 7 height 7
radio input "true"
click at [255, 267] on label "No" at bounding box center [377, 267] width 244 height 7
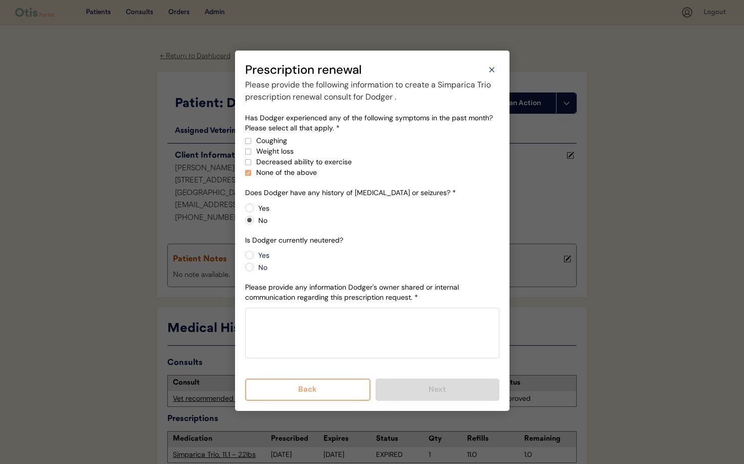
click at [244, 258] on input "No" at bounding box center [241, 255] width 7 height 7
radio input "true"
drag, startPoint x: 419, startPoint y: 345, endPoint x: 432, endPoint y: 346, distance: 12.7
click at [419, 345] on textarea at bounding box center [372, 333] width 254 height 51
paste textarea "Dodger just saw a vet 2 weeks ago Given a clean bill of health weighs"
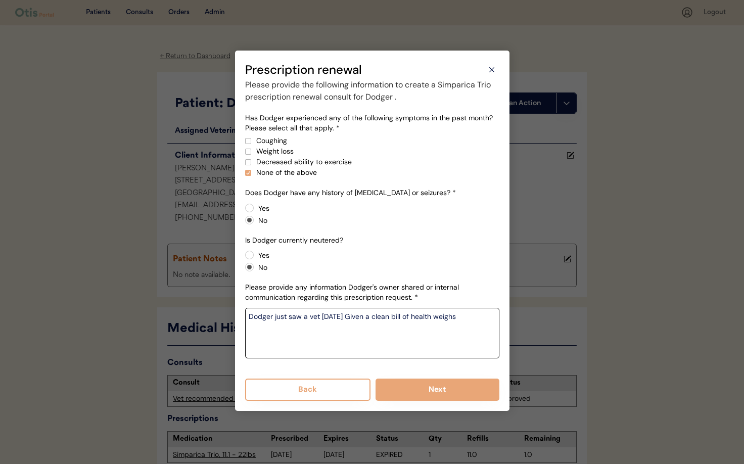
type textarea "Dodger just saw a vet 2 weeks ago Given a clean bill of health weighs"
click at [422, 364] on div "Has Dodger experienced any of the following symptoms in the past month? Please …" at bounding box center [372, 240] width 254 height 255
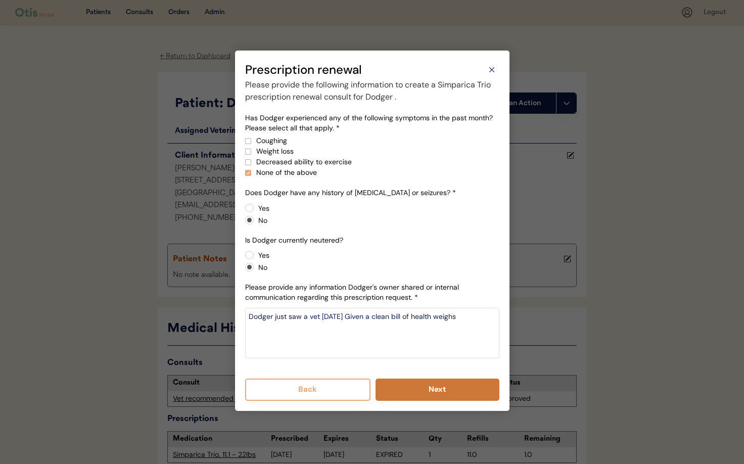
click at [408, 387] on button "Next" at bounding box center [438, 390] width 124 height 22
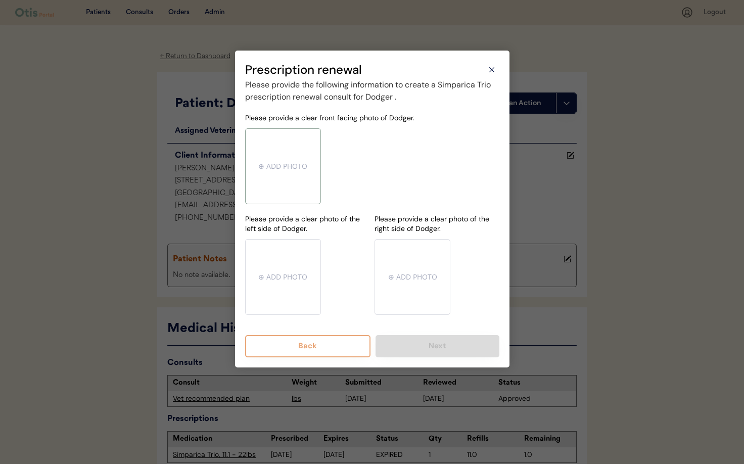
click at [292, 167] on input "file" at bounding box center [283, 166] width 75 height 75
type input "C:\fakepath\mms-MM8bd4a979db615e596e24b6e9b24f629d-21e24ff8-3b63-4fca-ae31-fa50…"
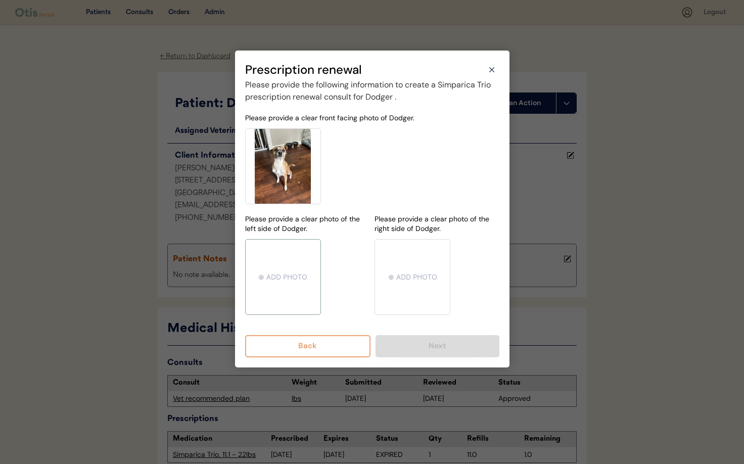
click at [274, 264] on input "file" at bounding box center [283, 277] width 75 height 75
type input "C:\fakepath\mms-MM8bd4a979db615e596e24b6e9b24f629d-a095ee38-fca5-4096-ba0a-85c0…"
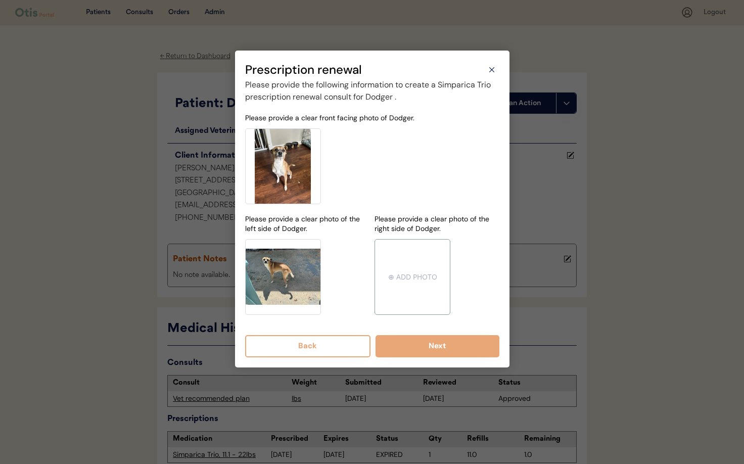
click at [422, 274] on input "file" at bounding box center [412, 277] width 75 height 75
type input "C:\fakepath\mms-MM8bd4a979db615e596e24b6e9b24f629d-d95ac4e8-e89d-499e-b6e6-4088…"
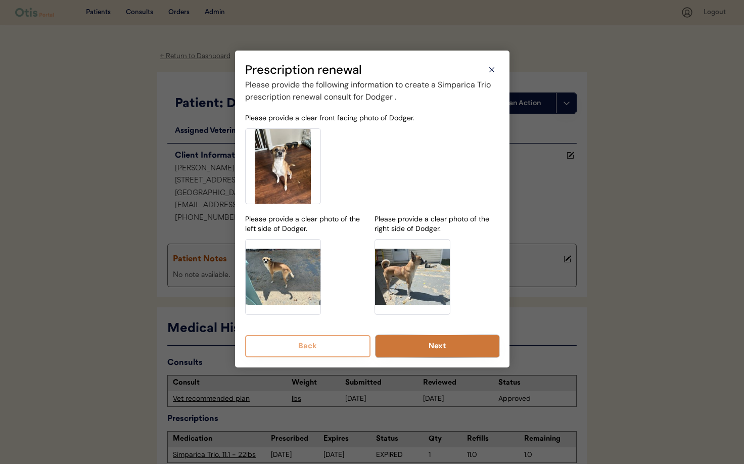
click at [419, 350] on button "Next" at bounding box center [438, 346] width 124 height 22
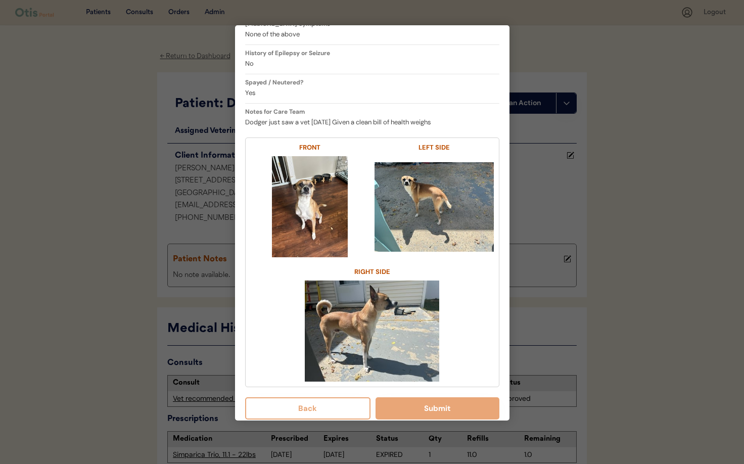
scroll to position [225, 0]
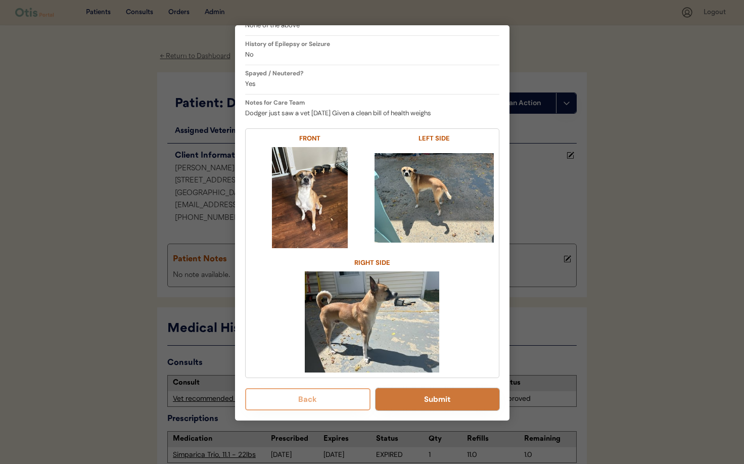
click at [417, 400] on button "Submit" at bounding box center [438, 399] width 124 height 22
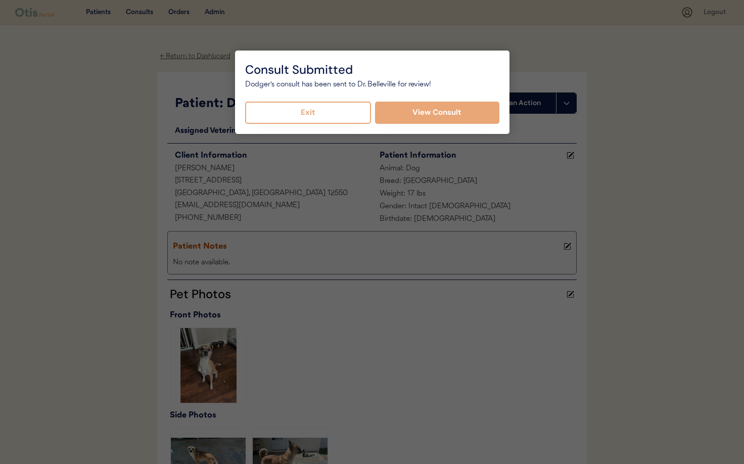
click at [328, 112] on button "Exit" at bounding box center [308, 113] width 126 height 22
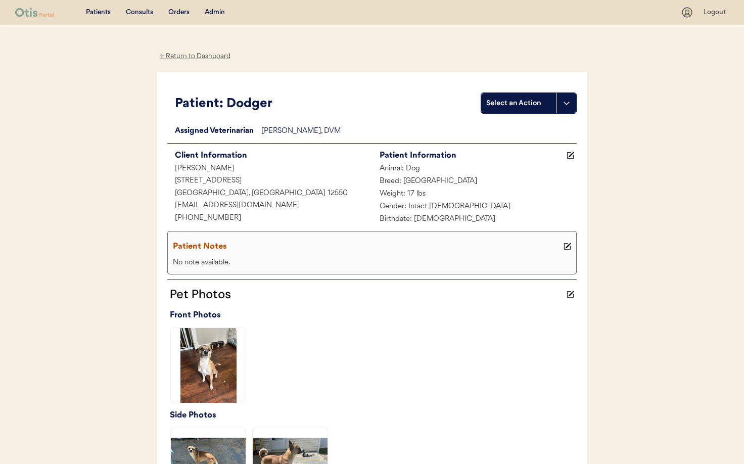
click at [192, 55] on div "← Return to Dashboard" at bounding box center [195, 57] width 76 height 12
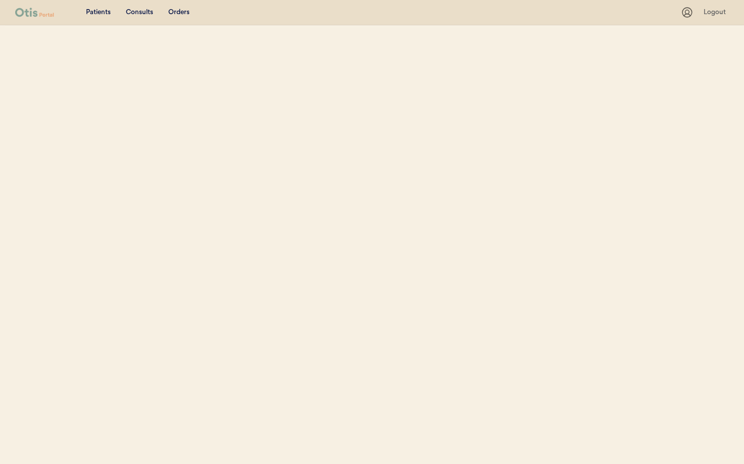
select select ""Name""
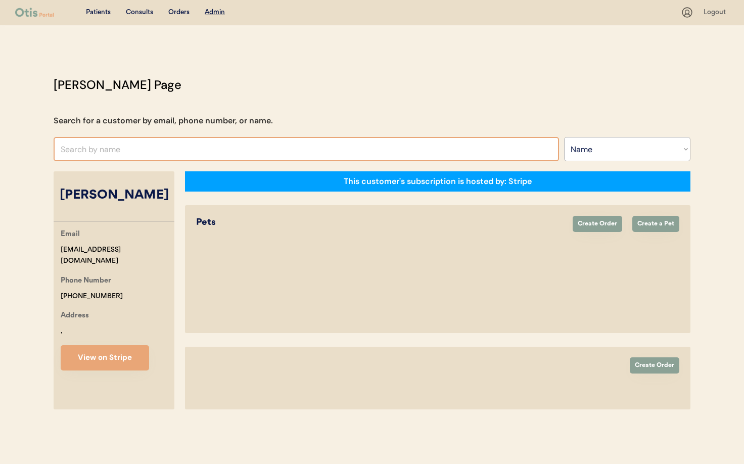
select select "true"
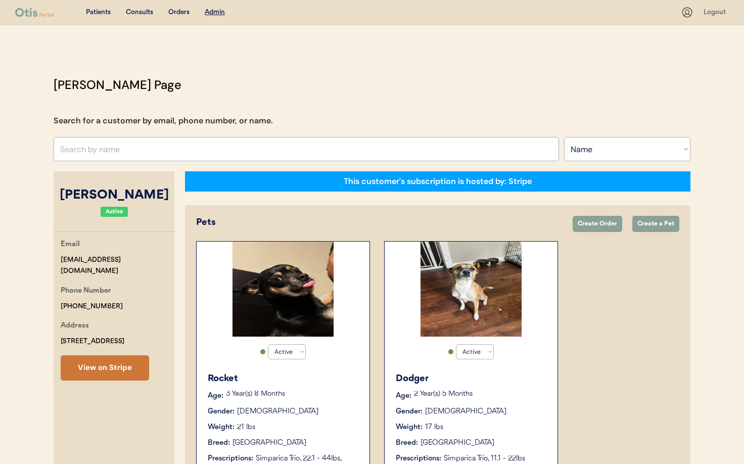
click at [126, 366] on button "View on Stripe" at bounding box center [105, 367] width 88 height 25
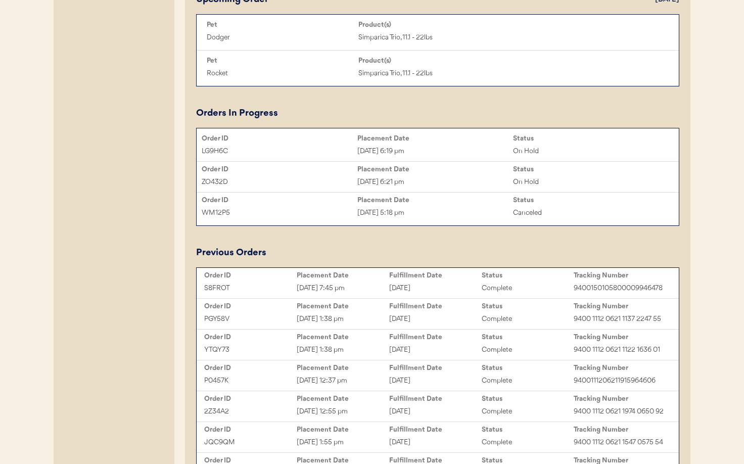
scroll to position [553, 0]
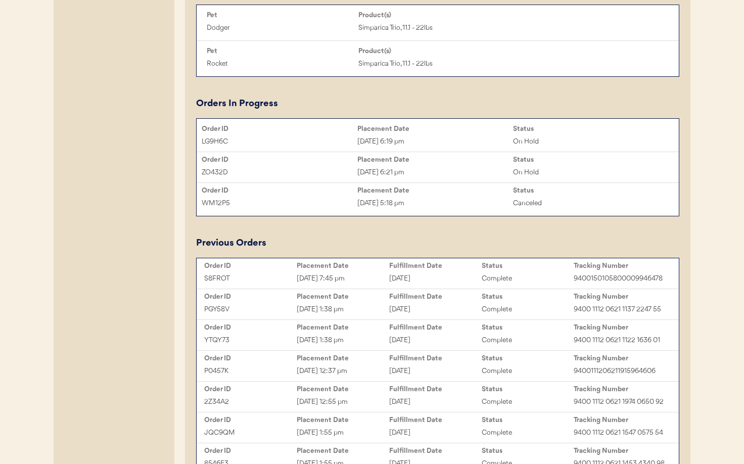
click at [444, 275] on div "[DATE]" at bounding box center [435, 279] width 92 height 12
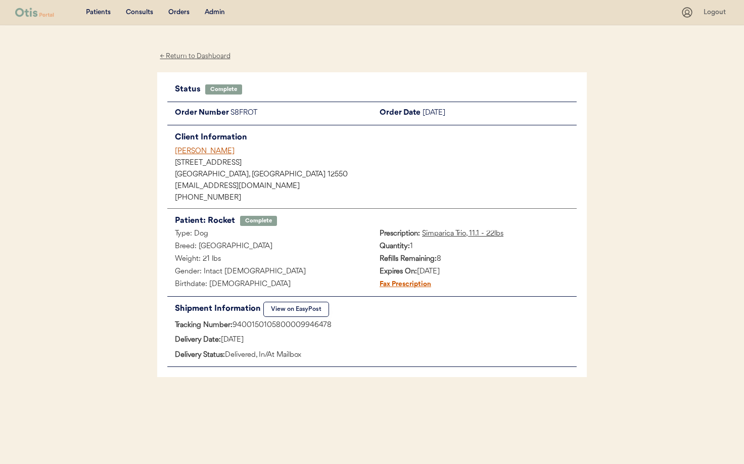
click at [203, 154] on div "[PERSON_NAME]" at bounding box center [376, 151] width 402 height 11
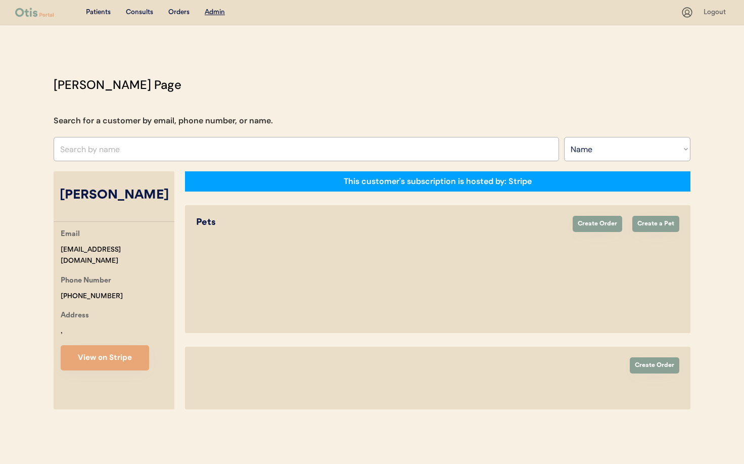
select select ""Name""
select select "true"
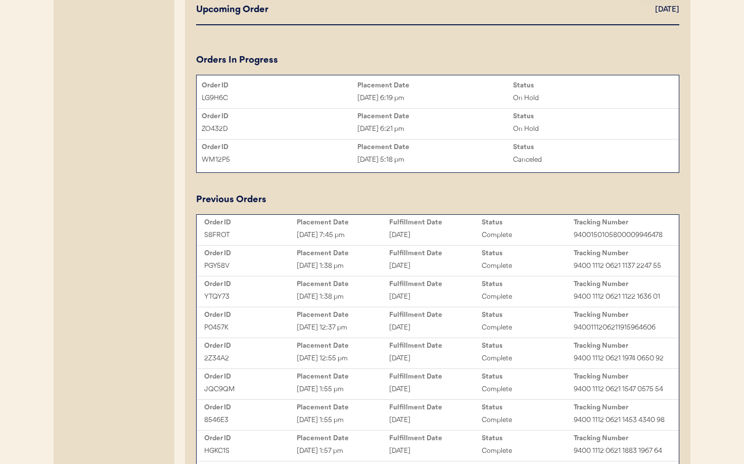
scroll to position [447, 0]
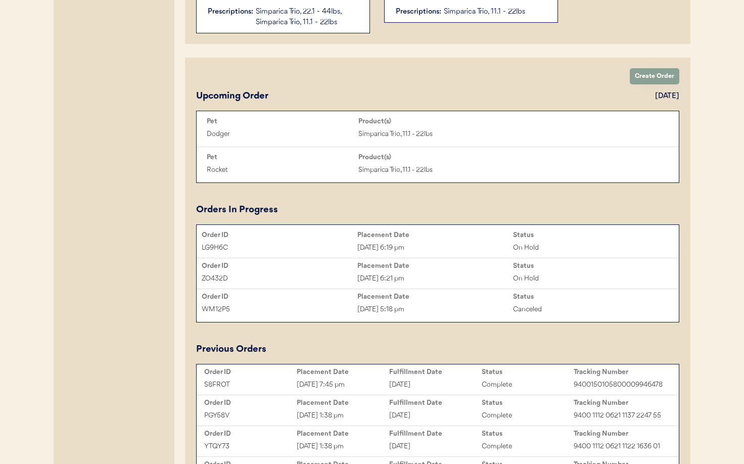
click at [450, 277] on div "Aug 1, 2025 6:21 pm" at bounding box center [435, 279] width 156 height 12
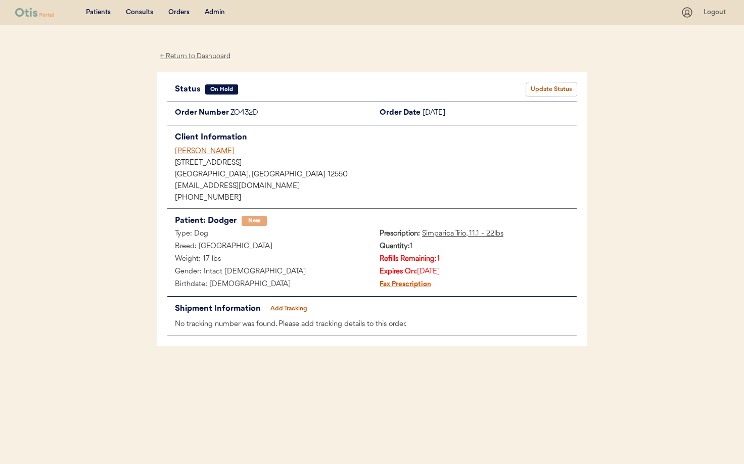
click at [552, 88] on button "Update Status" at bounding box center [551, 89] width 51 height 14
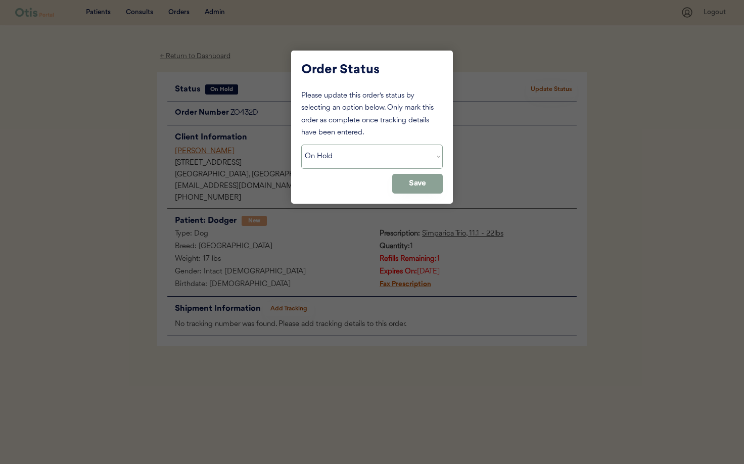
click at [373, 161] on select "Status On Hold New In Progress Complete Pending HW Consent Canceled" at bounding box center [372, 157] width 142 height 24
select select ""cancelled""
click at [301, 145] on select "Status On Hold New In Progress Complete Pending HW Consent Canceled" at bounding box center [372, 157] width 142 height 24
click at [426, 183] on button "Save" at bounding box center [417, 184] width 51 height 20
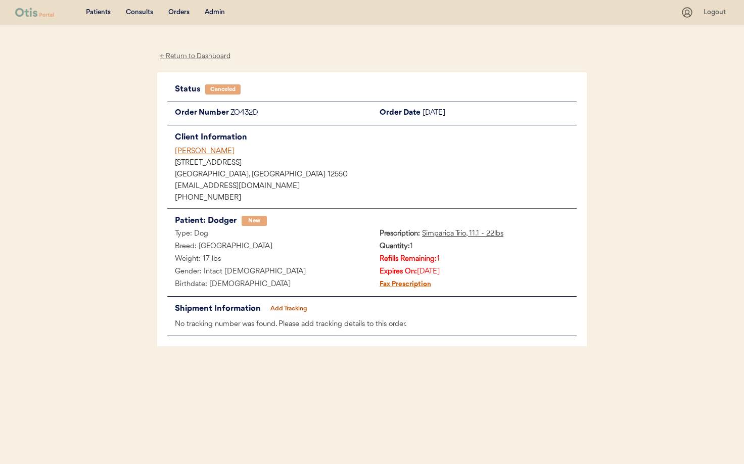
click at [189, 150] on div "[PERSON_NAME]" at bounding box center [376, 151] width 402 height 11
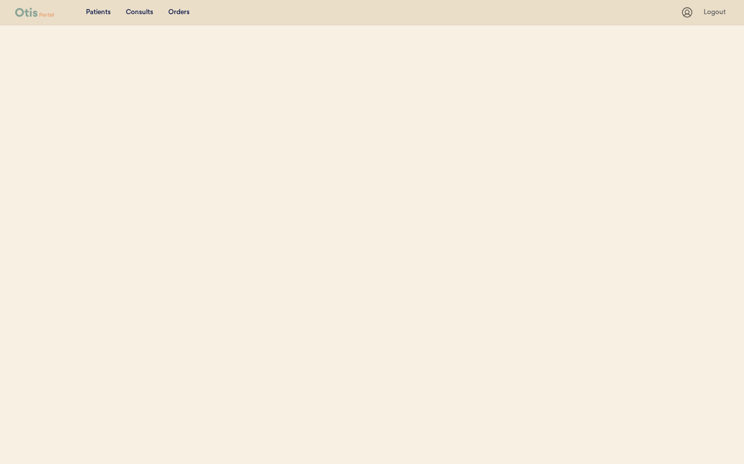
select select ""Name""
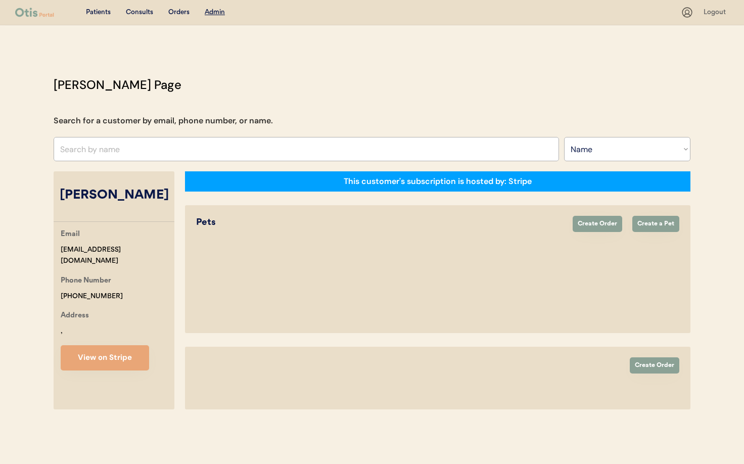
select select "true"
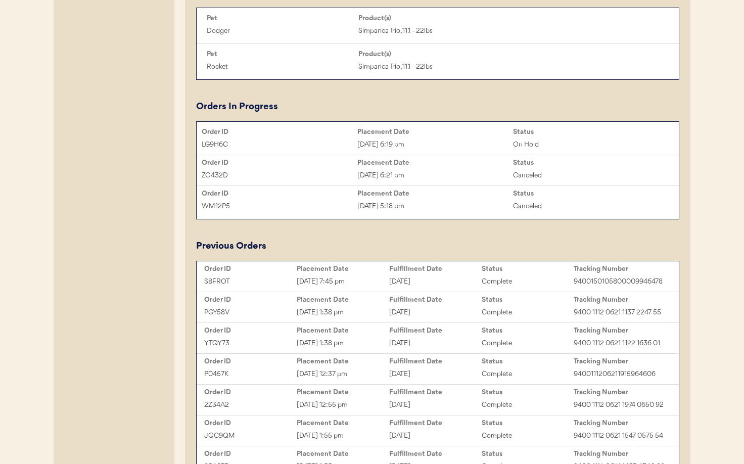
scroll to position [549, 0]
click at [318, 139] on div "LG9H6C" at bounding box center [280, 145] width 156 height 12
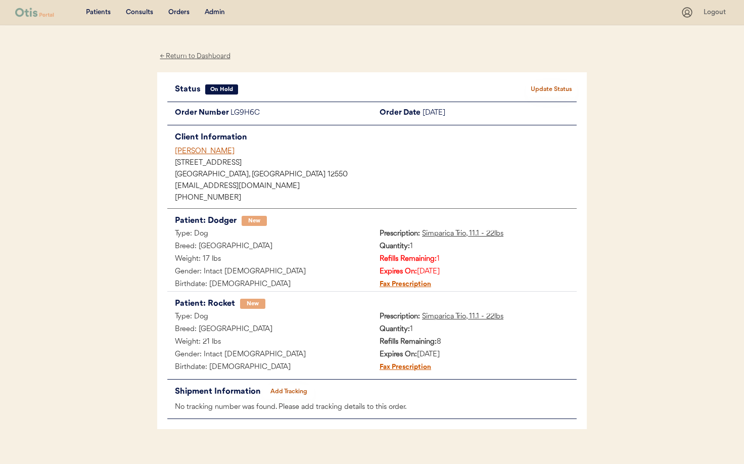
click at [172, 57] on div "← Return to Dashboard" at bounding box center [195, 57] width 76 height 12
click at [207, 13] on div "Admin" at bounding box center [215, 13] width 20 height 10
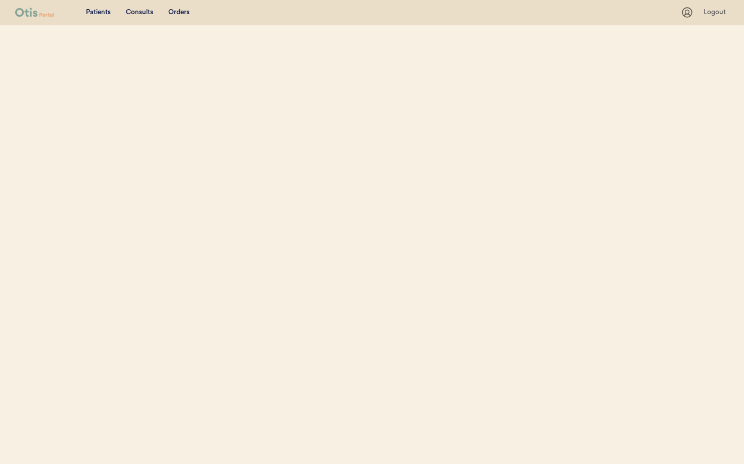
select select ""Name""
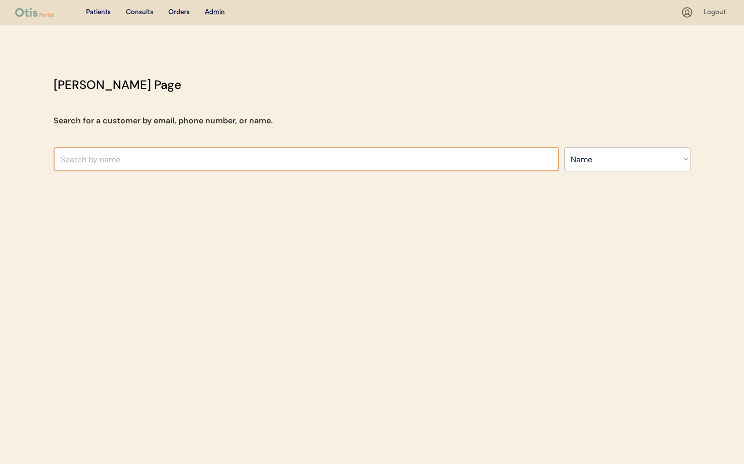
click at [105, 161] on input "text" at bounding box center [306, 159] width 505 height 24
type input "[PERSON_NAME]"
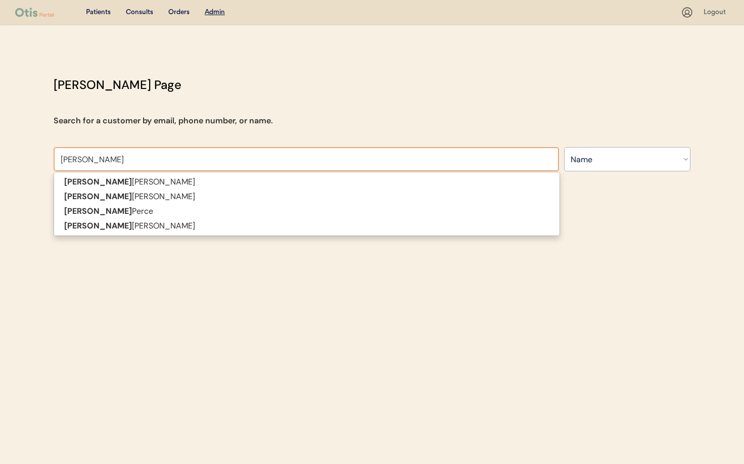
type input "[PERSON_NAME] per"
type input "[PERSON_NAME]"
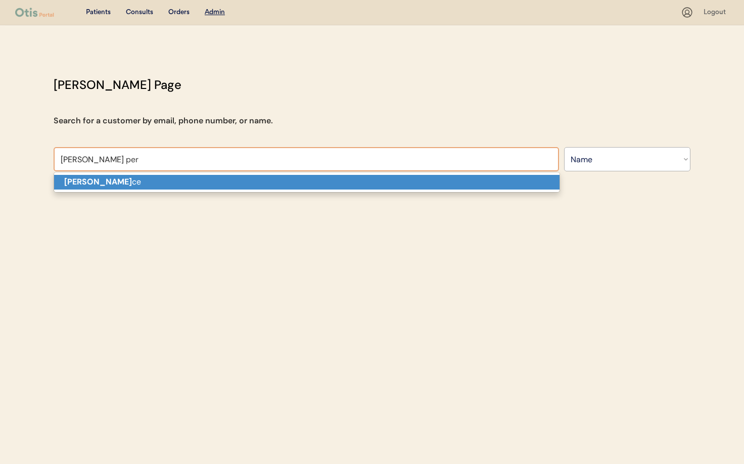
click at [110, 184] on p "[PERSON_NAME] ce" at bounding box center [306, 182] width 505 height 15
type input "[PERSON_NAME]"
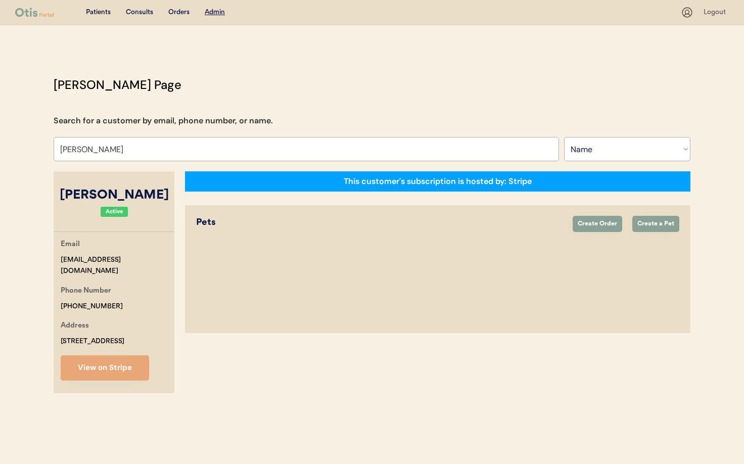
select select "true"
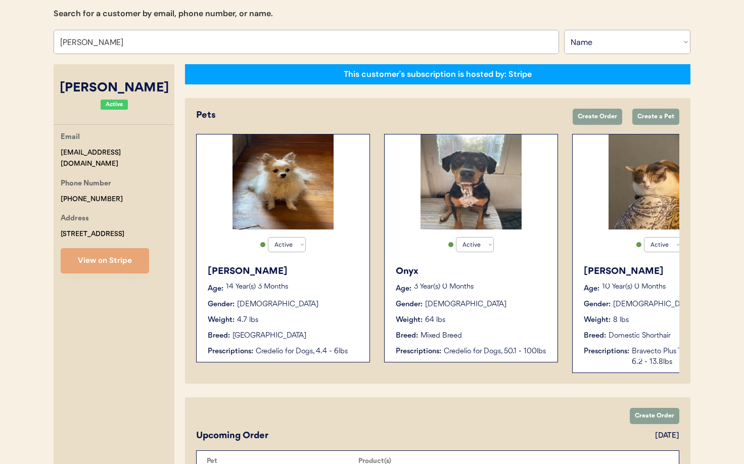
scroll to position [0, 81]
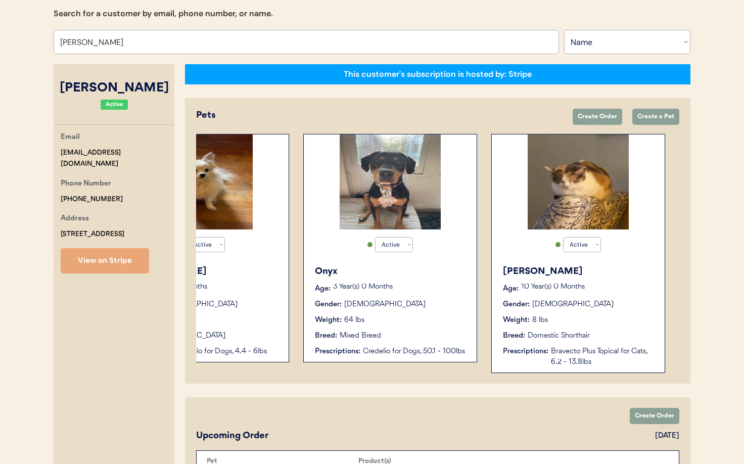
type input "[PERSON_NAME]"
click at [621, 324] on div "Weight: 8 lbs" at bounding box center [579, 320] width 152 height 11
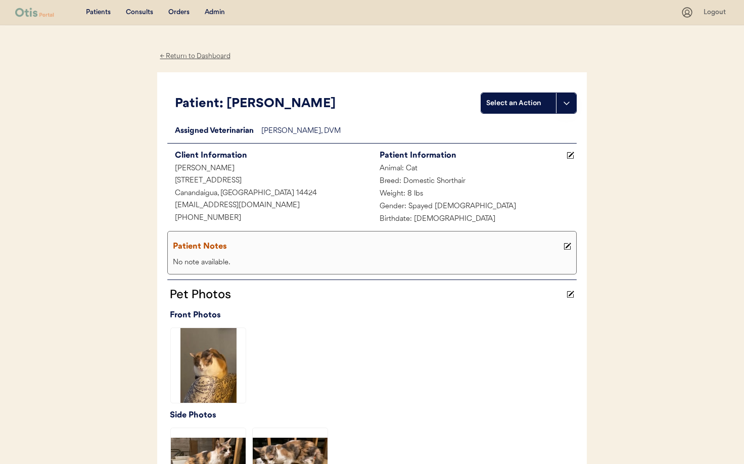
click at [183, 54] on div "← Return to Dashboard" at bounding box center [195, 57] width 76 height 12
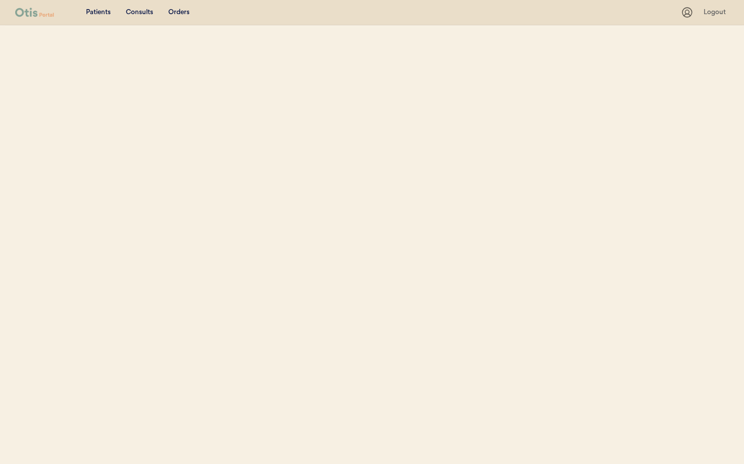
select select ""Name""
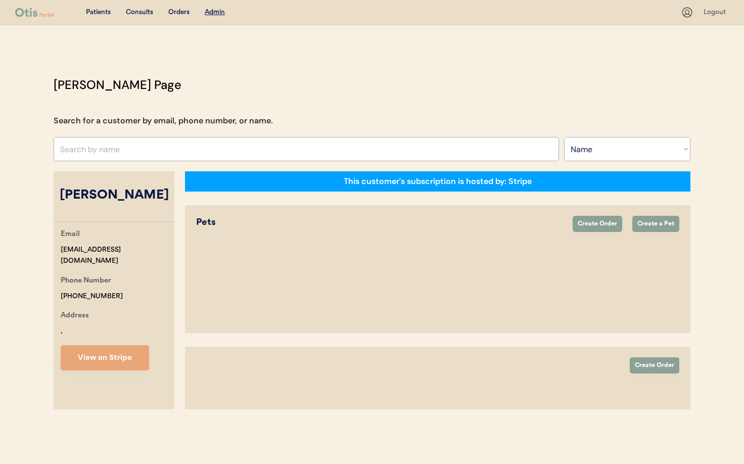
select select "true"
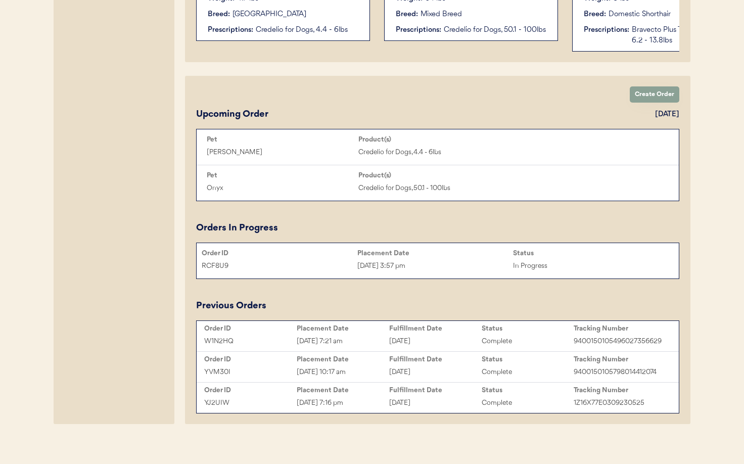
scroll to position [436, 0]
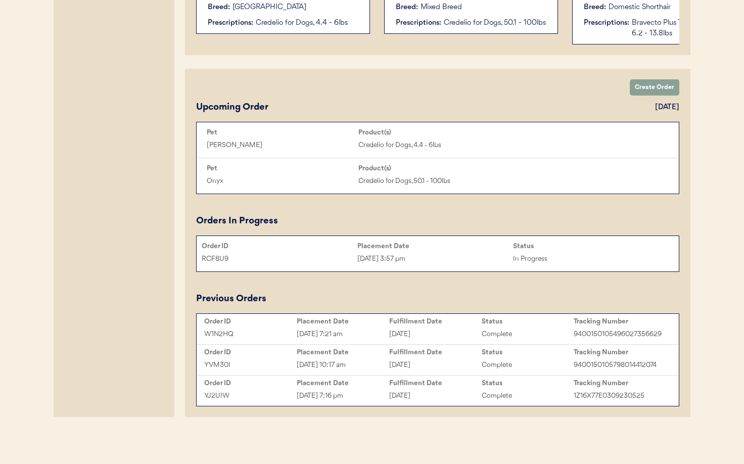
click at [329, 256] on div "RCF8U9" at bounding box center [280, 259] width 156 height 12
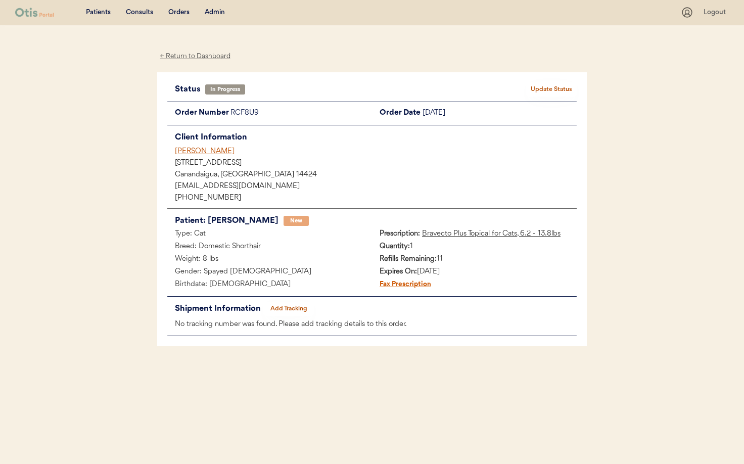
click at [188, 55] on div "← Return to Dashboard" at bounding box center [195, 57] width 76 height 12
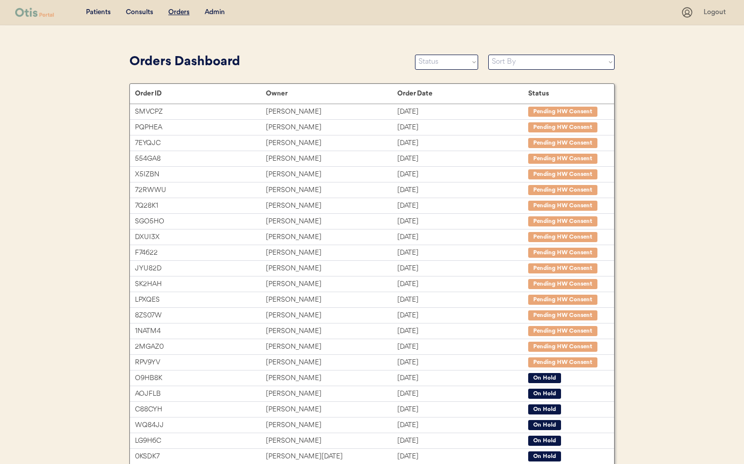
click at [208, 9] on div "Admin" at bounding box center [215, 13] width 20 height 10
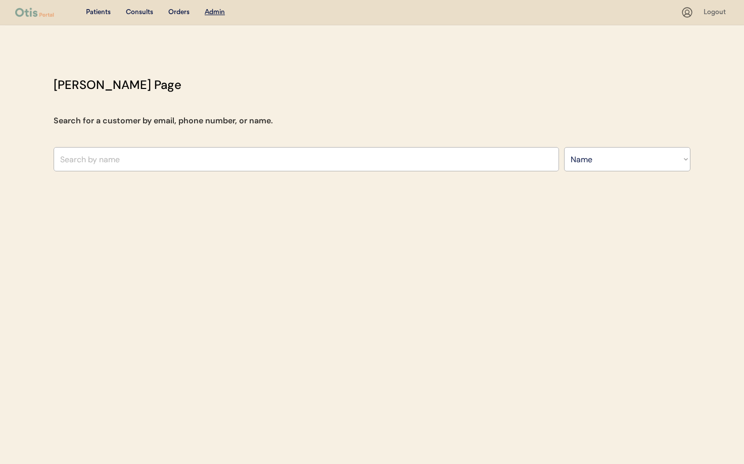
select select ""Name""
click at [150, 160] on input "text" at bounding box center [306, 159] width 505 height 24
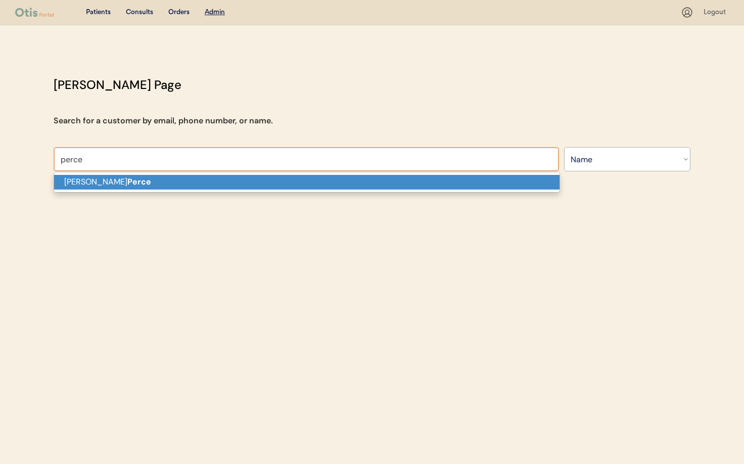
click at [164, 180] on p "[PERSON_NAME]" at bounding box center [306, 182] width 505 height 15
type input "[PERSON_NAME]"
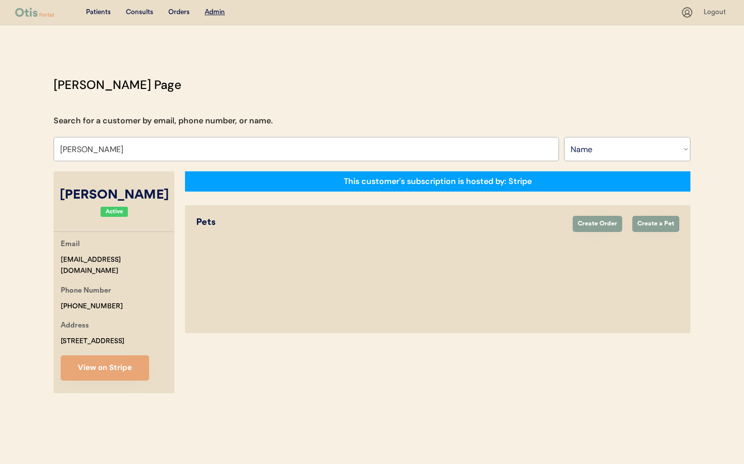
select select "true"
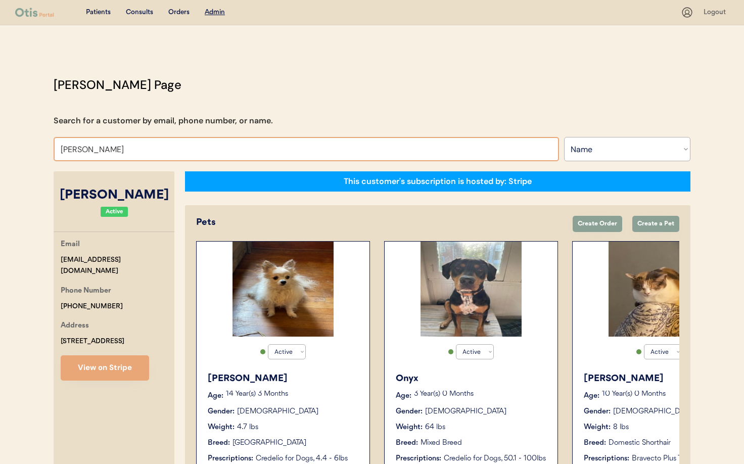
drag, startPoint x: 88, startPoint y: 146, endPoint x: 52, endPoint y: 143, distance: 36.5
click at [51, 143] on div "[PERSON_NAME] Page Search for a customer by email, phone number, or name. [PERS…" at bounding box center [371, 467] width 657 height 782
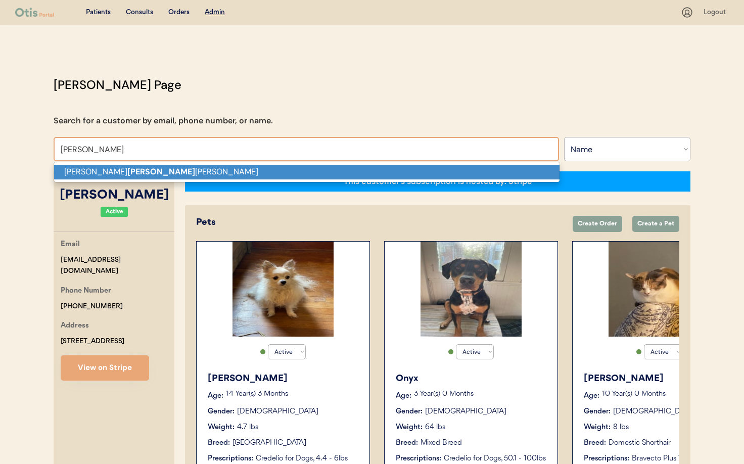
click at [263, 166] on p "[PERSON_NAME] [PERSON_NAME] [PERSON_NAME]" at bounding box center [306, 172] width 505 height 15
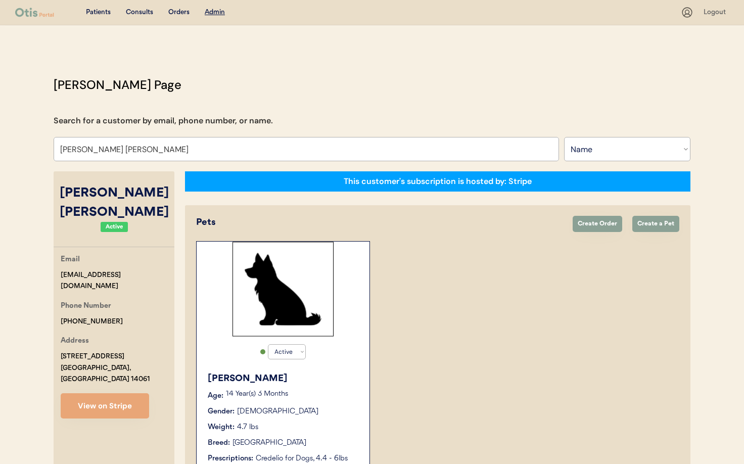
drag, startPoint x: 105, startPoint y: 378, endPoint x: 139, endPoint y: 365, distance: 36.6
click at [106, 378] on div "Email [EMAIL_ADDRESS][DOMAIN_NAME] Phone Number [PHONE_NUMBER] Address [STREET_…" at bounding box center [114, 336] width 121 height 165
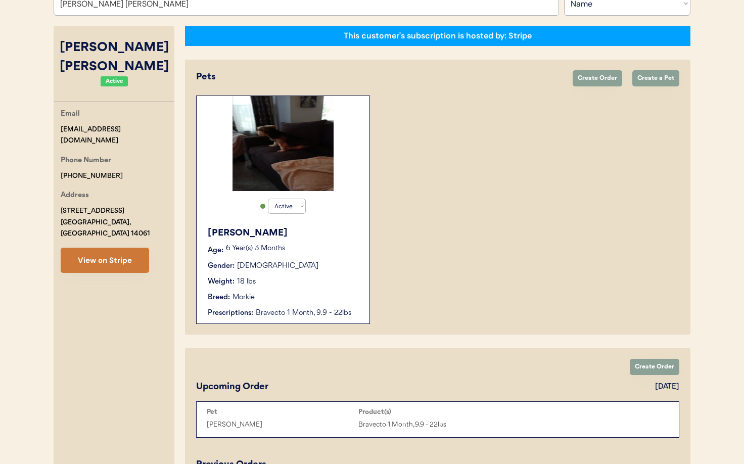
scroll to position [143, 0]
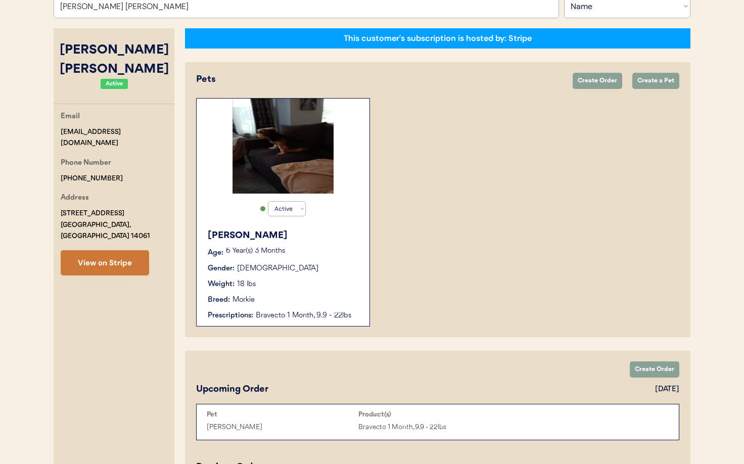
click at [100, 250] on button "View on Stripe" at bounding box center [105, 262] width 88 height 25
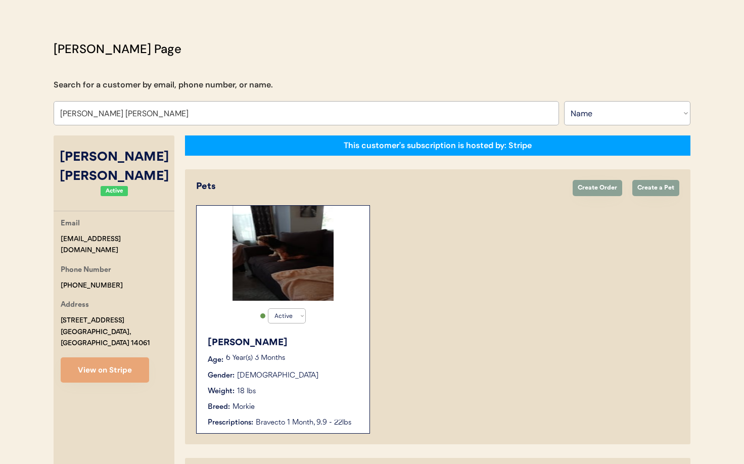
scroll to position [0, 0]
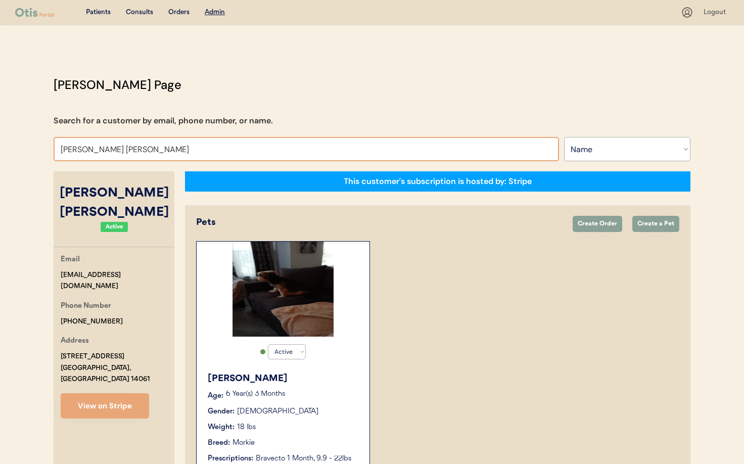
drag, startPoint x: 122, startPoint y: 148, endPoint x: 29, endPoint y: 144, distance: 93.6
click at [29, 144] on div "Patients Consults Orders Admin Logout [PERSON_NAME] Admin Page Search for a cus…" at bounding box center [372, 464] width 744 height 929
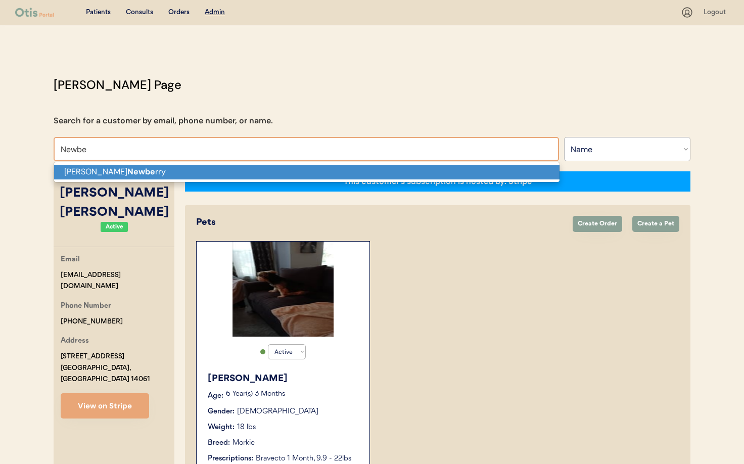
click at [95, 178] on p "[PERSON_NAME] Newbe rry" at bounding box center [306, 172] width 505 height 15
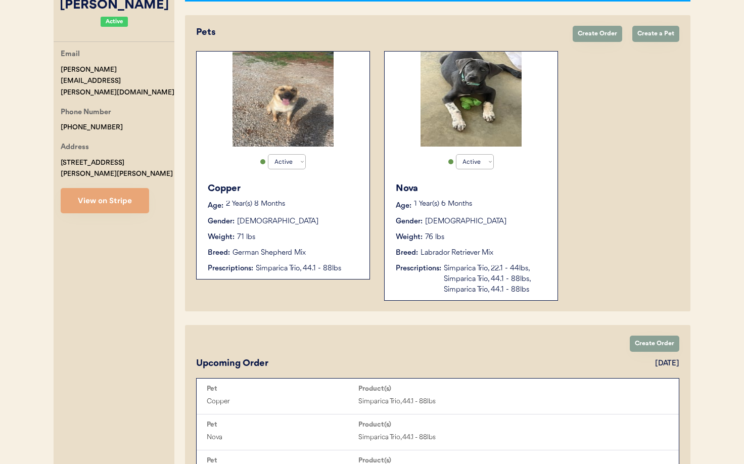
scroll to position [170, 0]
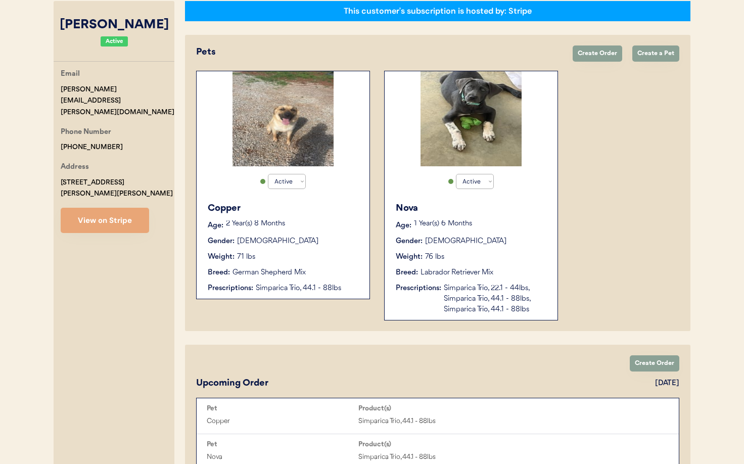
type input "[PERSON_NAME]"
click at [500, 270] on div "Breed: Labrador Retriever Mix" at bounding box center [472, 272] width 152 height 11
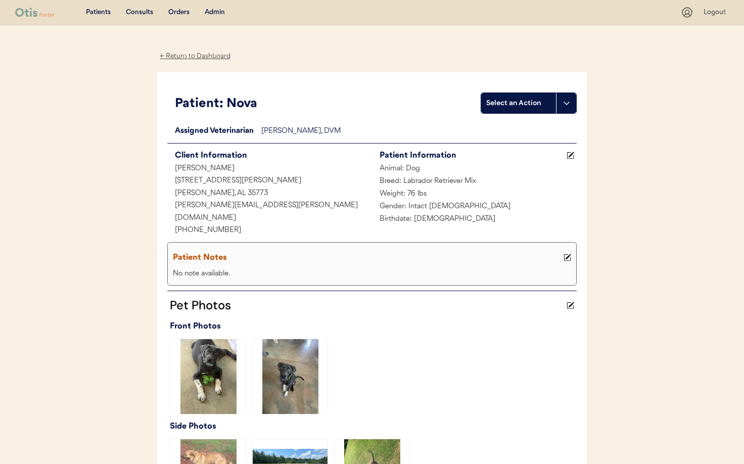
click at [185, 56] on div "← Return to Dashboard" at bounding box center [195, 57] width 76 height 12
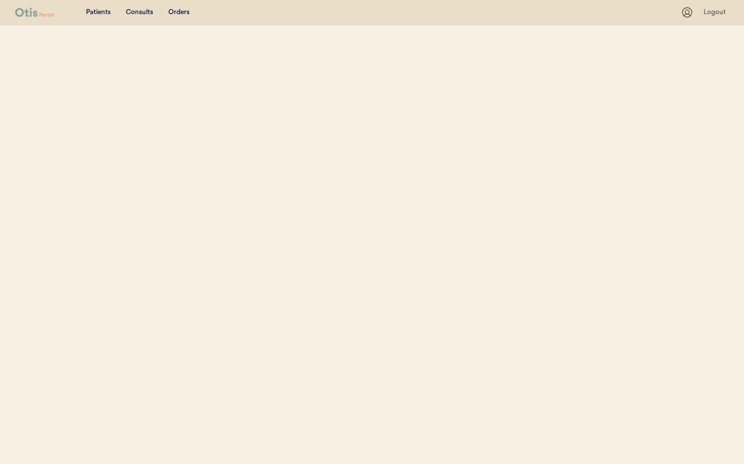
select select ""Name""
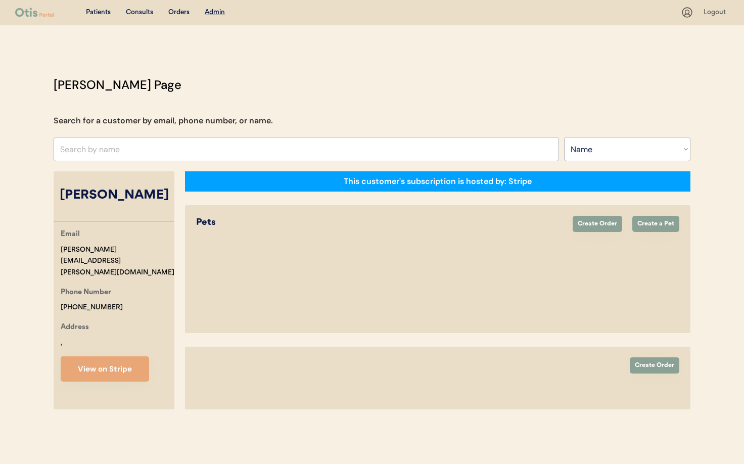
select select "true"
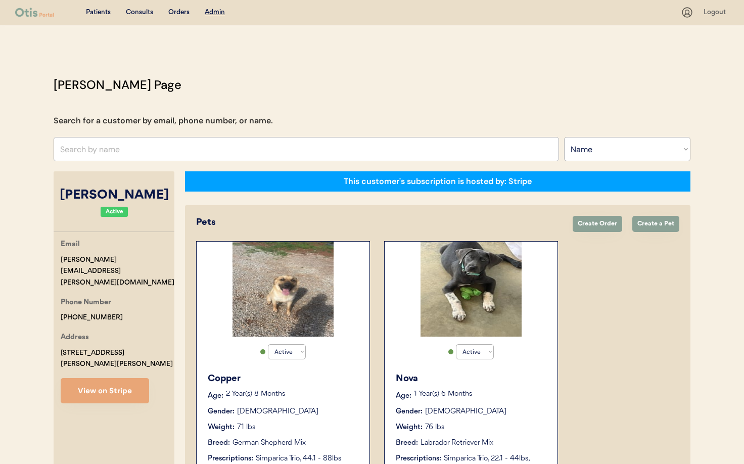
click at [326, 377] on div "Copper" at bounding box center [284, 379] width 152 height 14
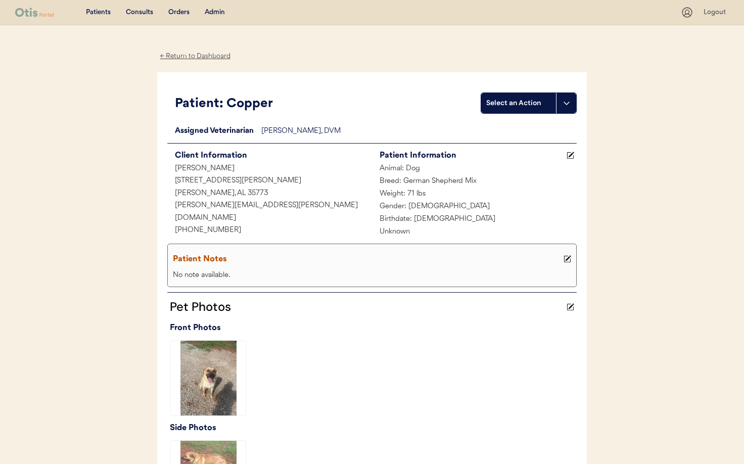
click at [180, 57] on div "← Return to Dashboard" at bounding box center [195, 57] width 76 height 12
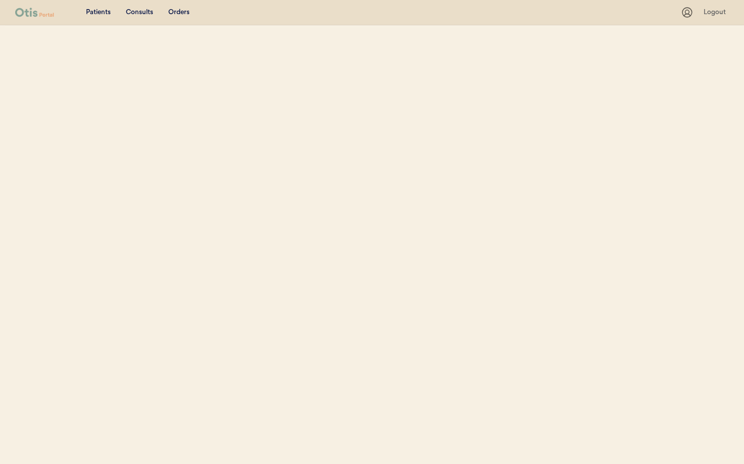
select select ""Name""
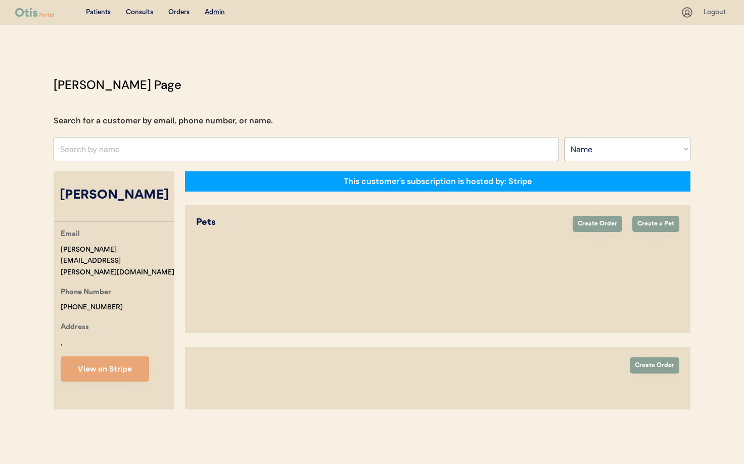
select select "true"
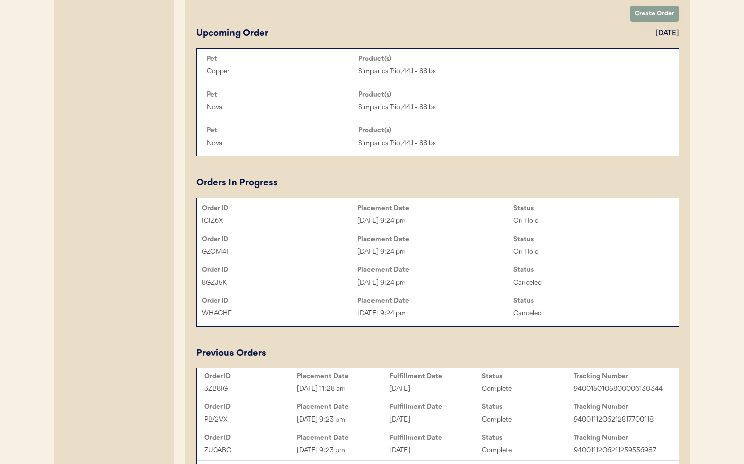
scroll to position [479, 0]
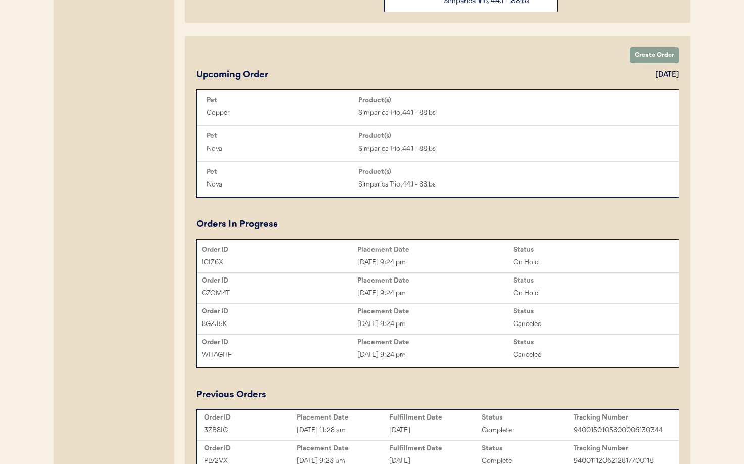
click at [332, 355] on div "WHAGHF" at bounding box center [280, 355] width 156 height 12
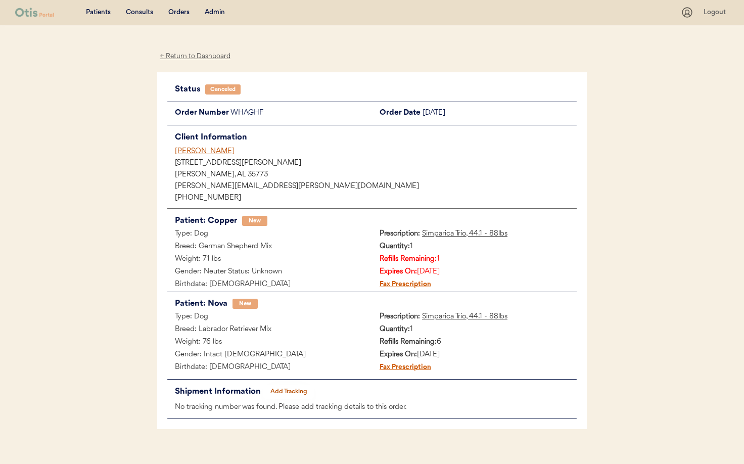
click at [211, 152] on div "[PERSON_NAME]" at bounding box center [376, 151] width 402 height 11
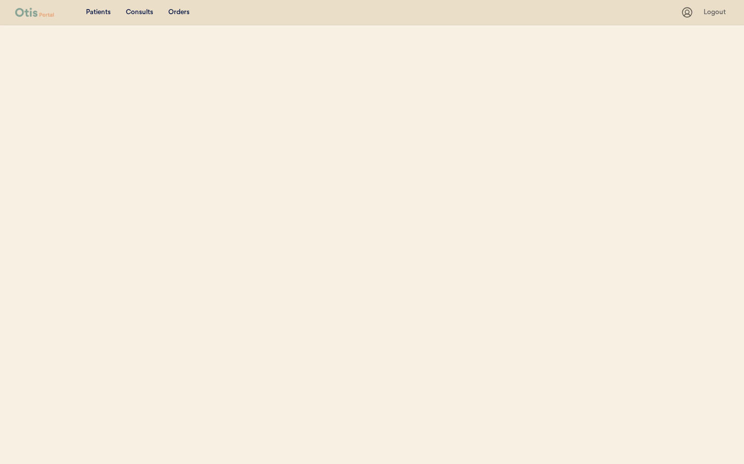
select select ""Name""
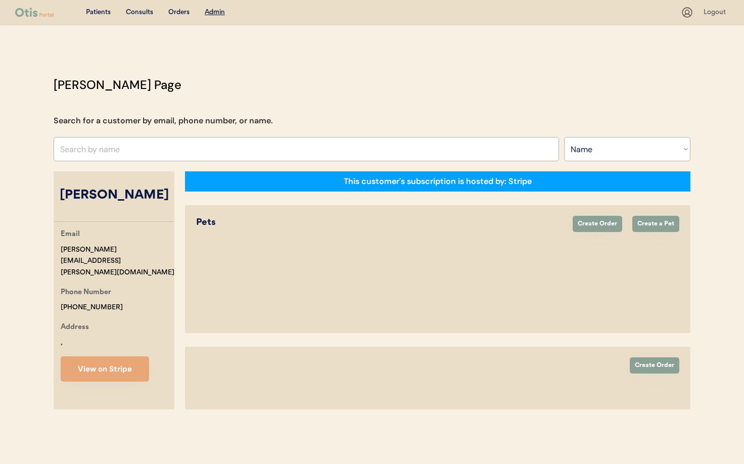
select select "true"
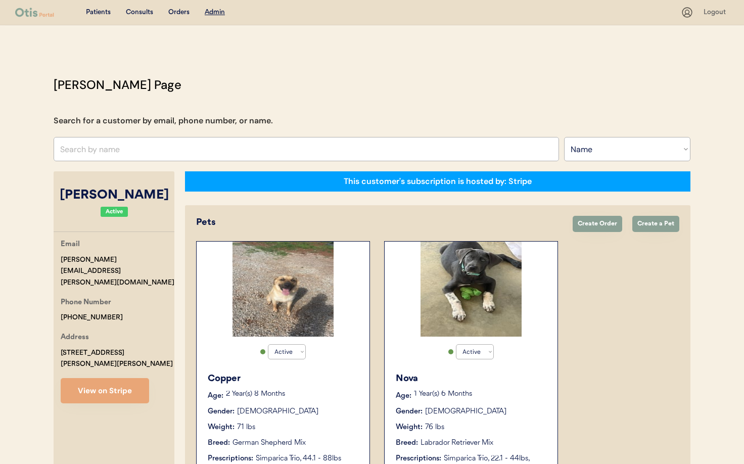
scroll to position [195, 0]
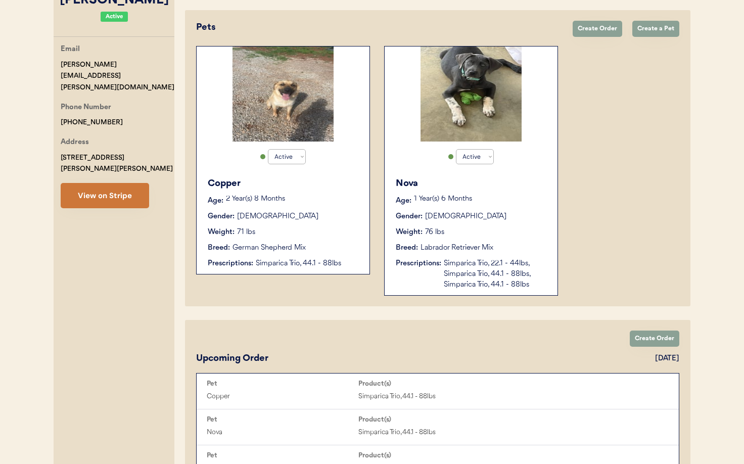
click at [101, 183] on button "View on Stripe" at bounding box center [105, 195] width 88 height 25
